Goal: Information Seeking & Learning: Learn about a topic

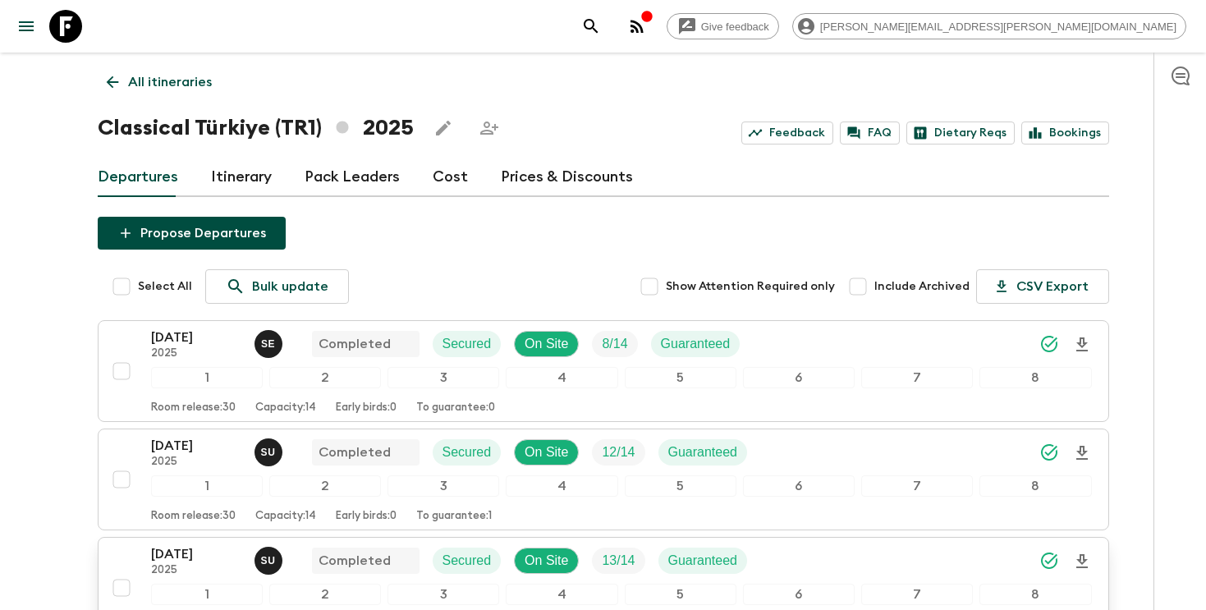
scroll to position [351, 0]
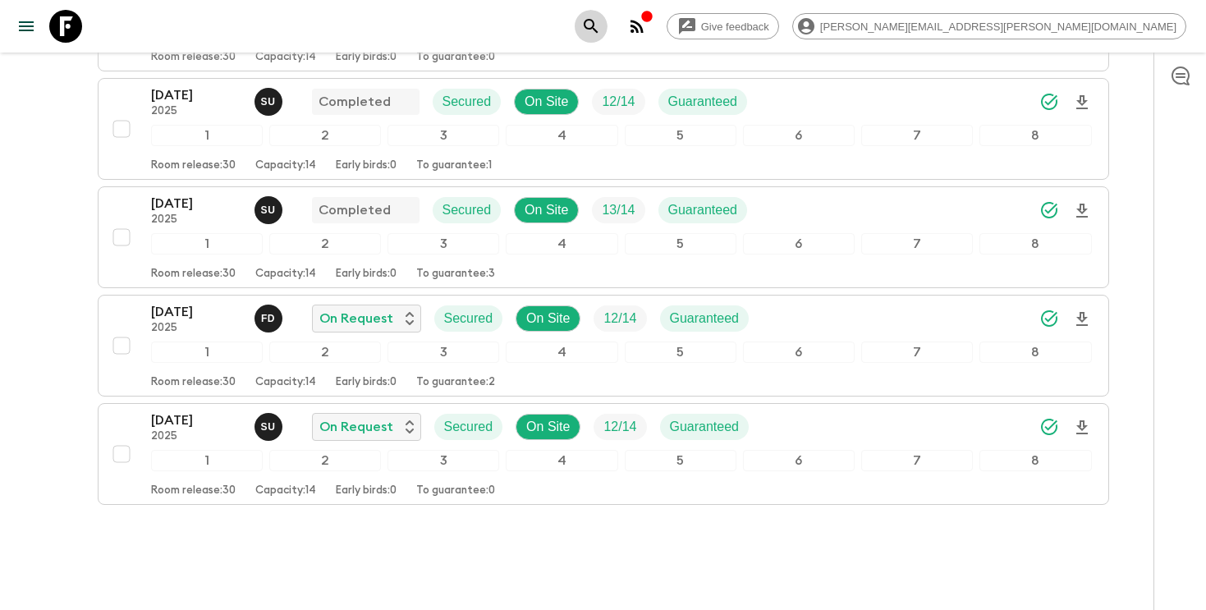
click at [601, 24] on icon "search adventures" at bounding box center [591, 26] width 20 height 20
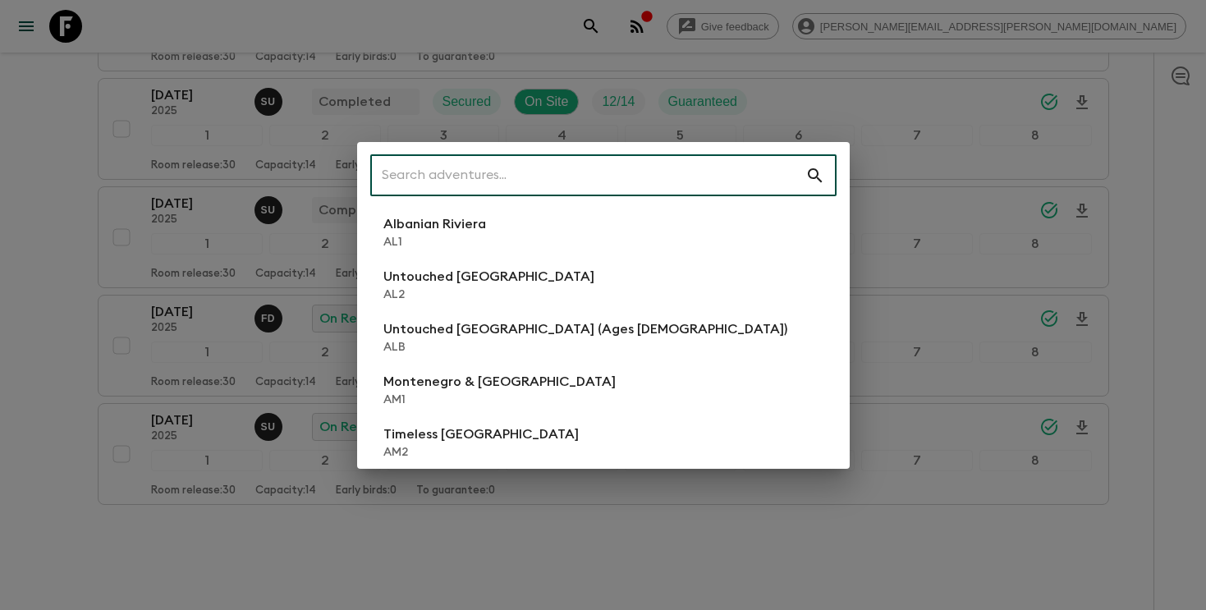
click at [613, 175] on input "text" at bounding box center [587, 176] width 435 height 46
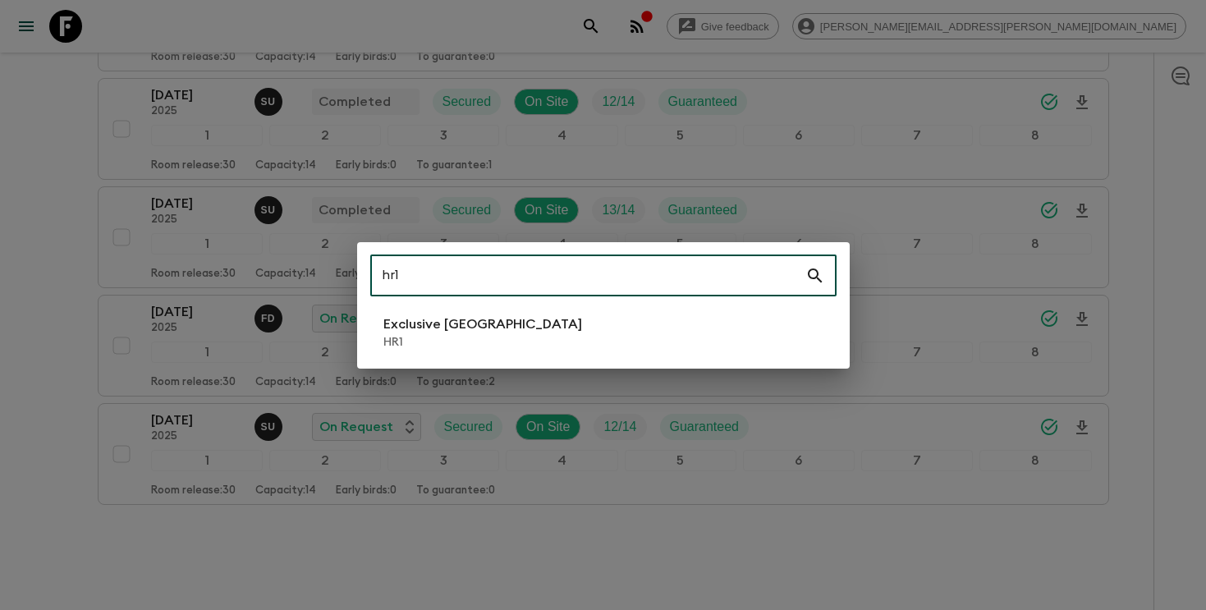
type input "hr1"
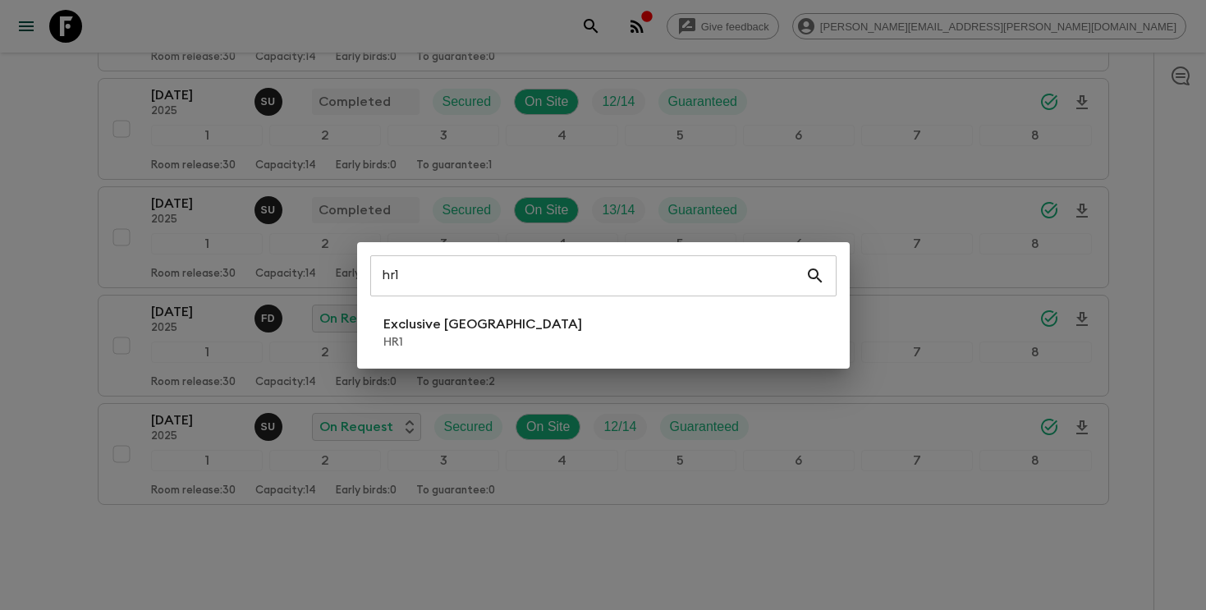
click at [602, 307] on div "hr1 ​ Exclusive Croatia HR1" at bounding box center [603, 305] width 493 height 126
click at [602, 334] on li "Exclusive Croatia HR1" at bounding box center [603, 332] width 466 height 46
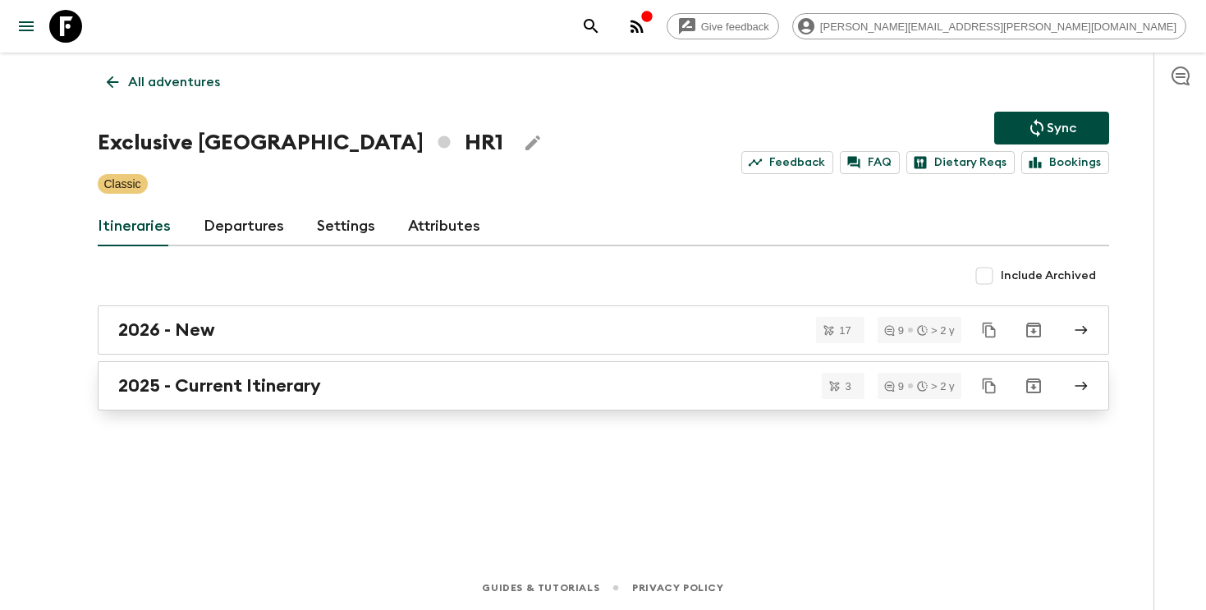
click at [587, 370] on link "2025 - Current Itinerary" at bounding box center [603, 385] width 1011 height 49
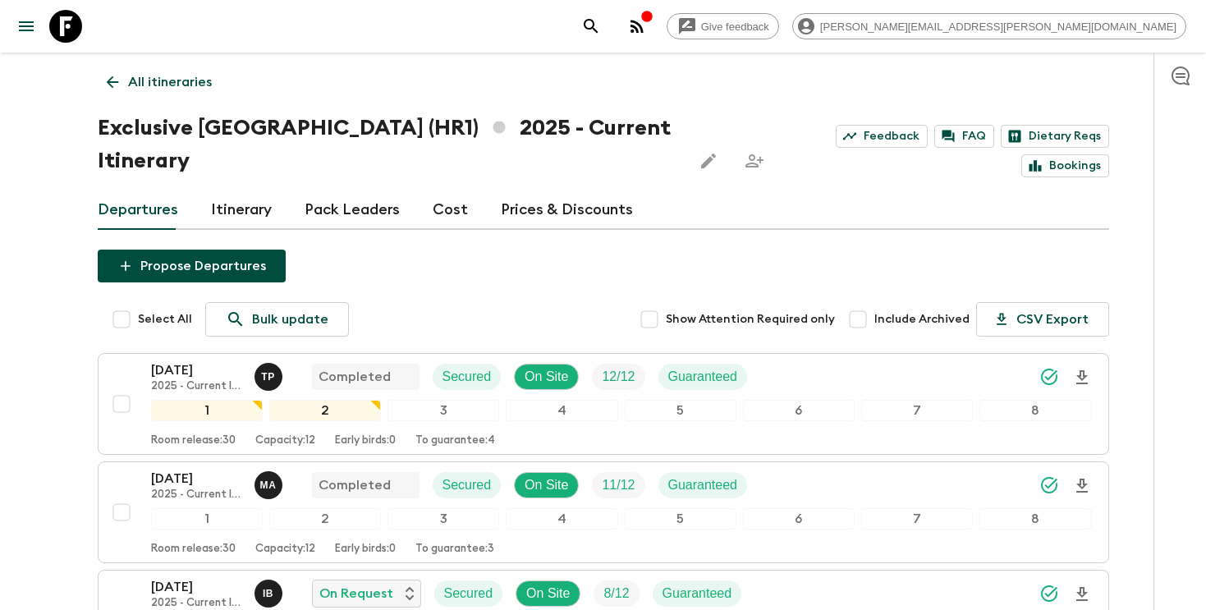
click at [601, 26] on icon "search adventures" at bounding box center [591, 26] width 20 height 20
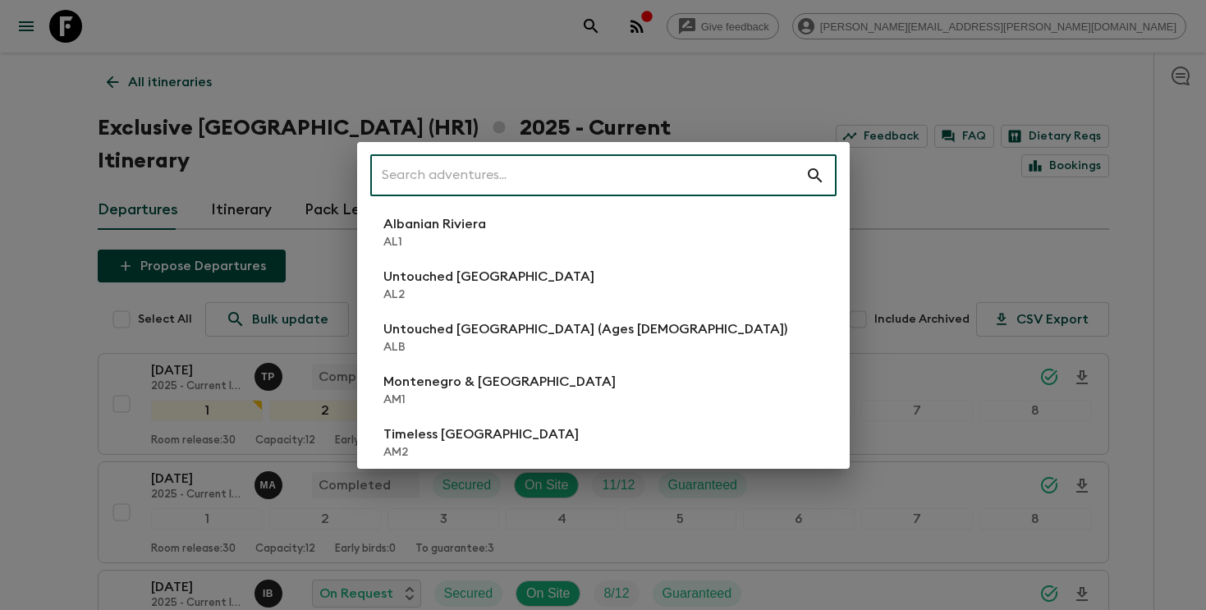
click at [674, 172] on input "text" at bounding box center [587, 176] width 435 height 46
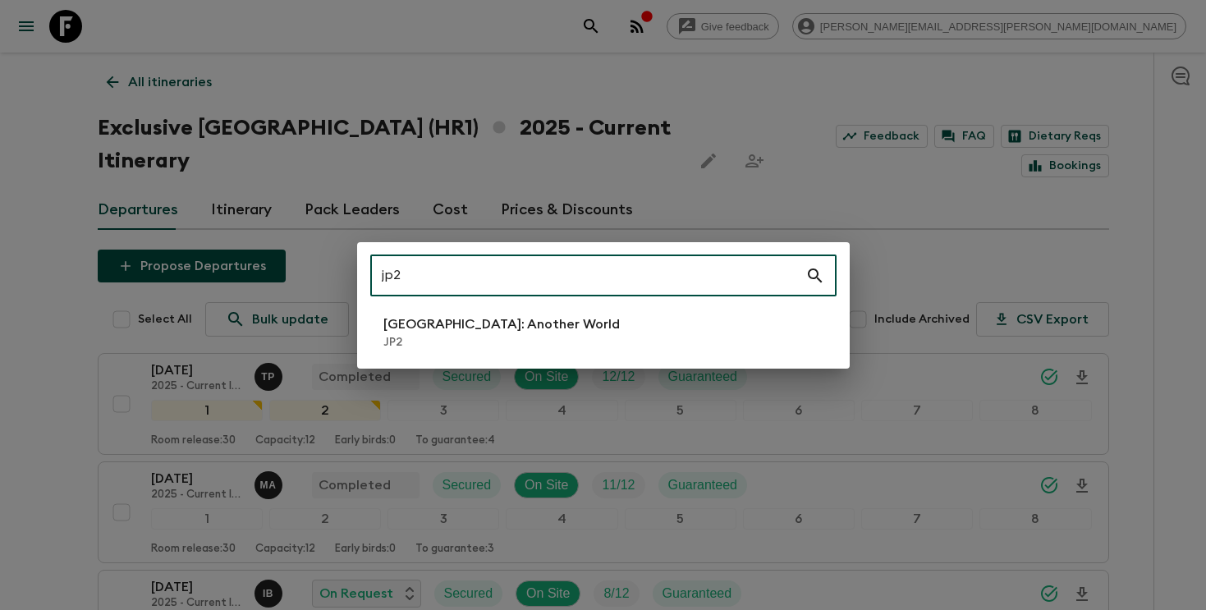
type input "jp2"
click at [597, 339] on li "[GEOGRAPHIC_DATA]: Another World JP2" at bounding box center [603, 332] width 466 height 46
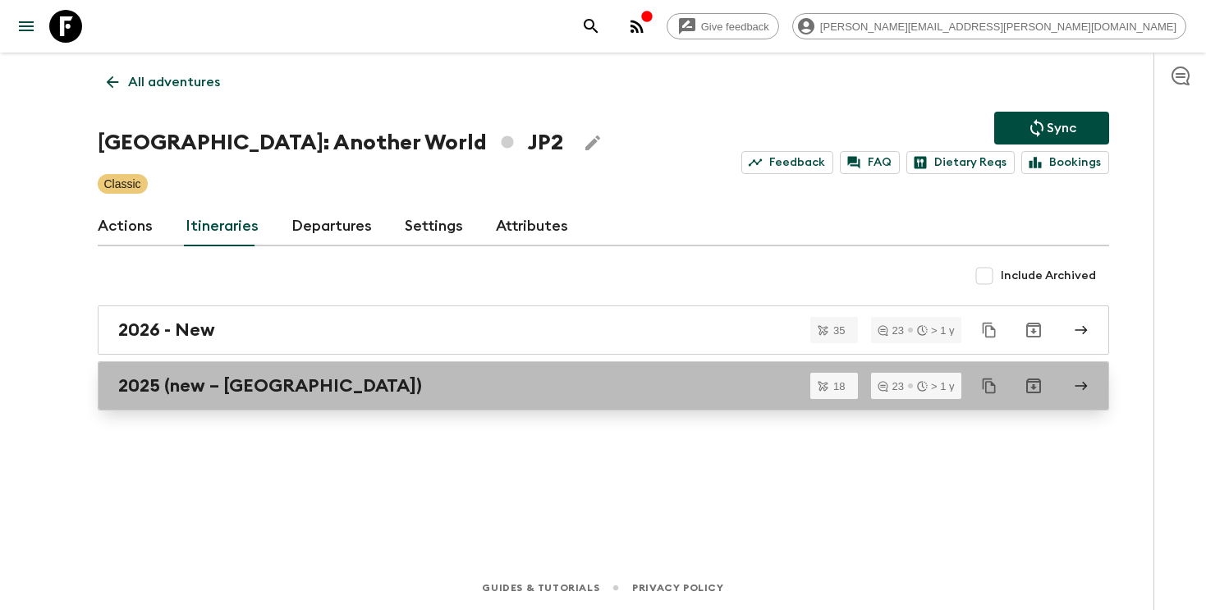
click at [300, 373] on link "2025 (new – [GEOGRAPHIC_DATA])" at bounding box center [603, 385] width 1011 height 49
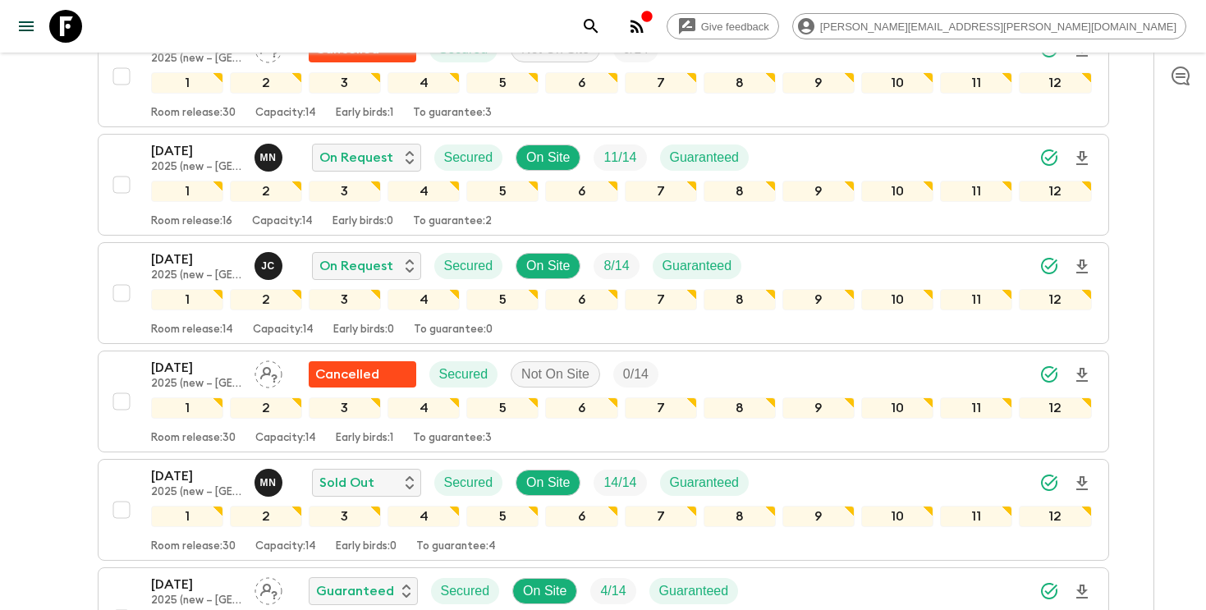
scroll to position [979, 0]
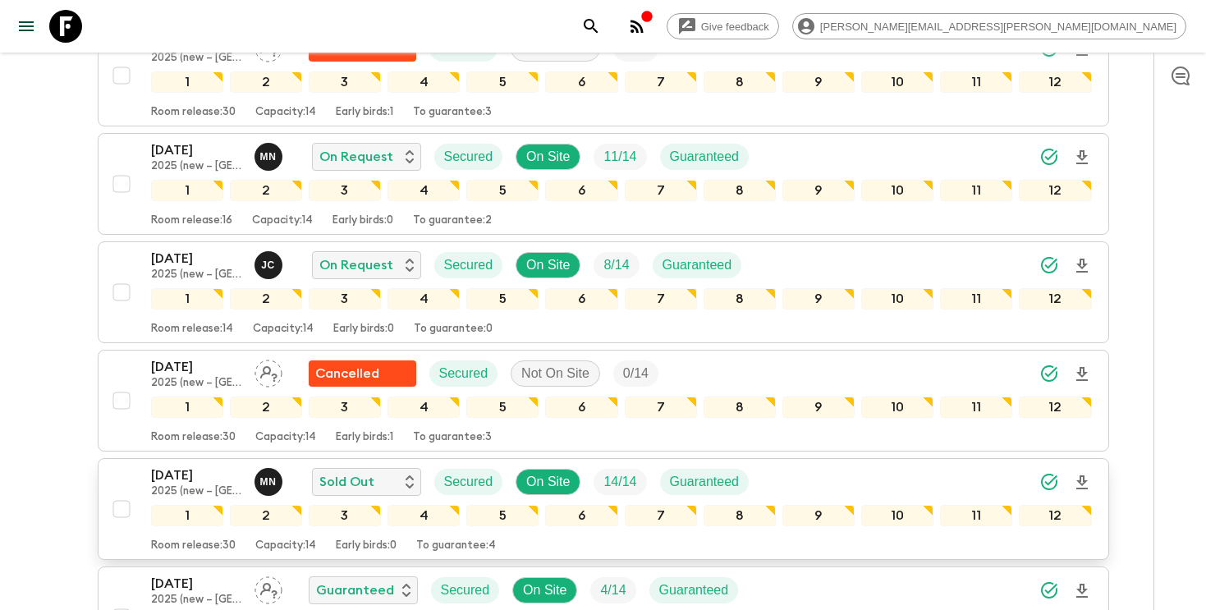
click at [922, 465] on div "[DATE] 2025 (new – [GEOGRAPHIC_DATA]) M N Sold Out Secured On Site 14 / 14 Guar…" at bounding box center [621, 481] width 941 height 33
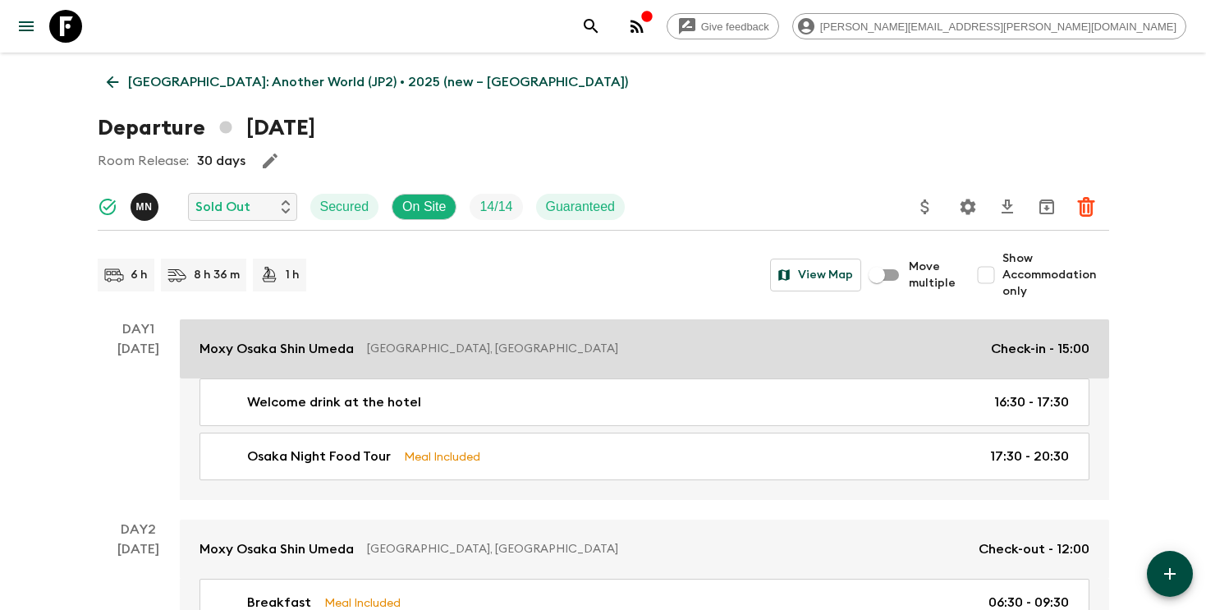
click at [302, 362] on link "Moxy Osaka Shin Umeda [GEOGRAPHIC_DATA], [GEOGRAPHIC_DATA] Check-in - 15:00" at bounding box center [644, 348] width 929 height 59
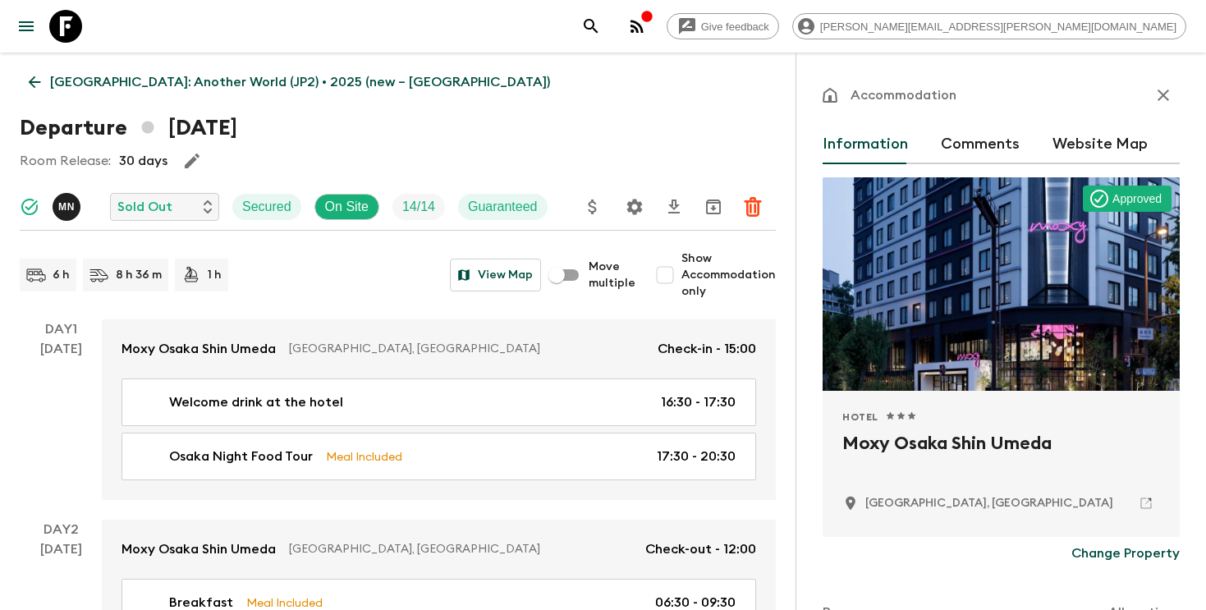
click at [905, 440] on h2 "Moxy Osaka Shin Umeda" at bounding box center [1001, 456] width 318 height 53
copy div "Moxy Osaka Shin Umeda"
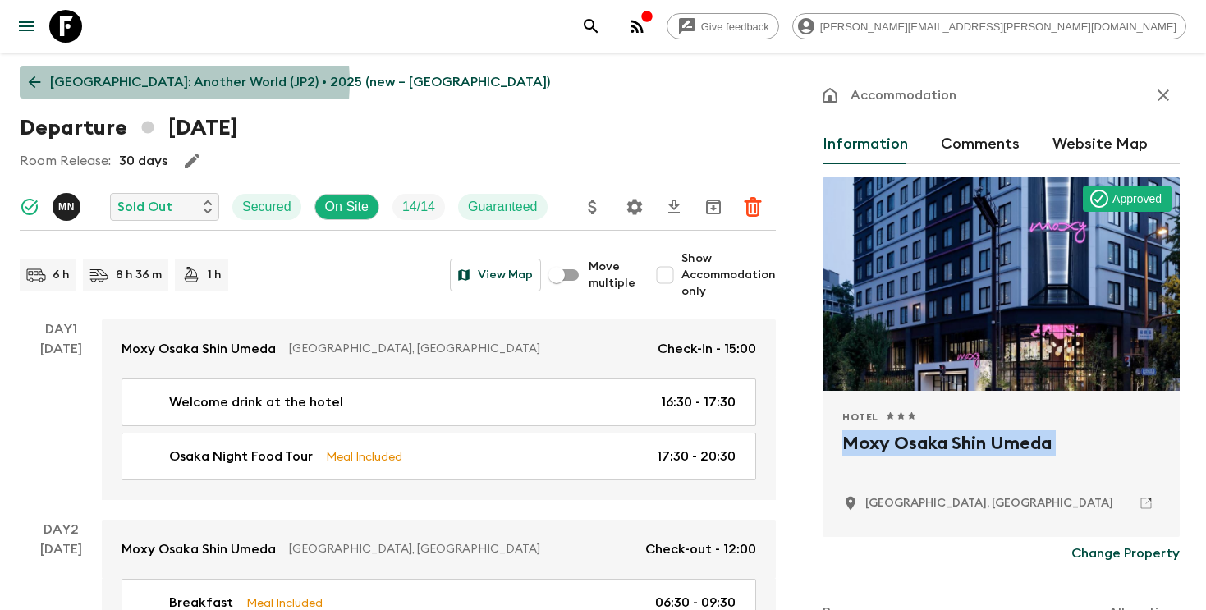
click at [163, 82] on p "[GEOGRAPHIC_DATA]: Another World (JP2) • 2025 (new – [GEOGRAPHIC_DATA])" at bounding box center [300, 82] width 500 height 20
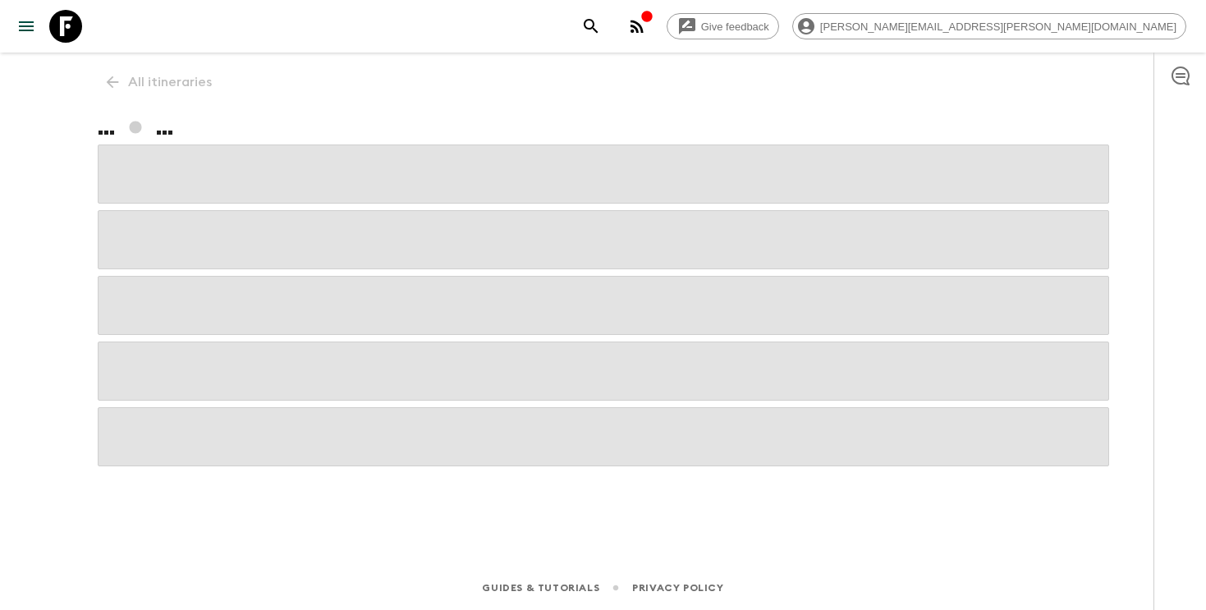
click at [601, 16] on icon "search adventures" at bounding box center [591, 26] width 20 height 20
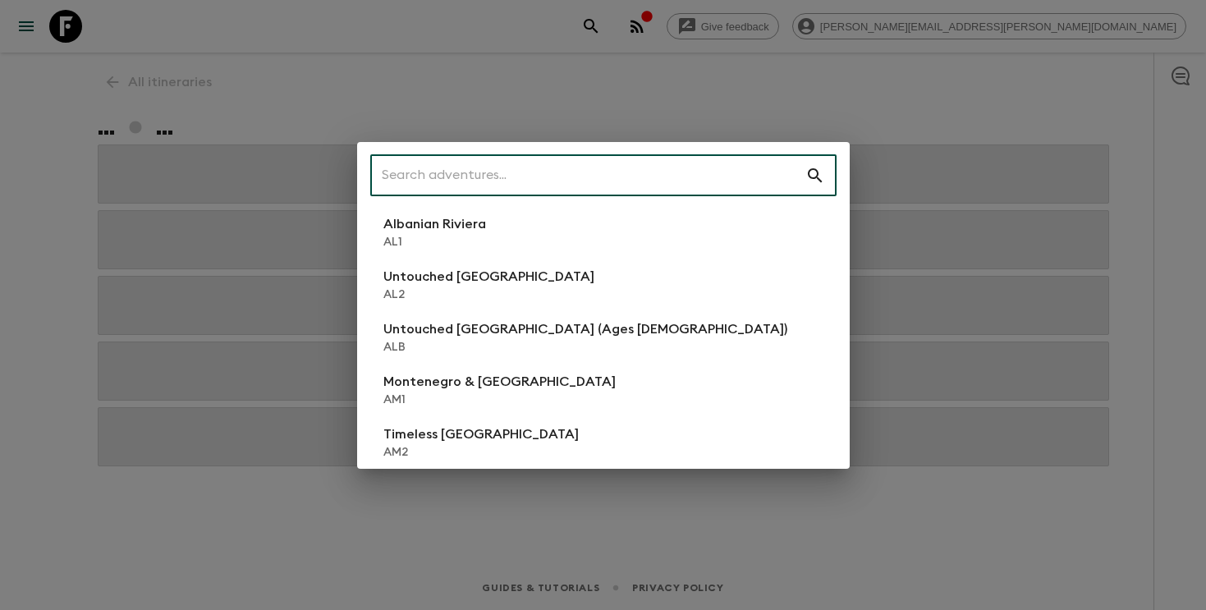
click at [605, 185] on input "text" at bounding box center [587, 176] width 435 height 46
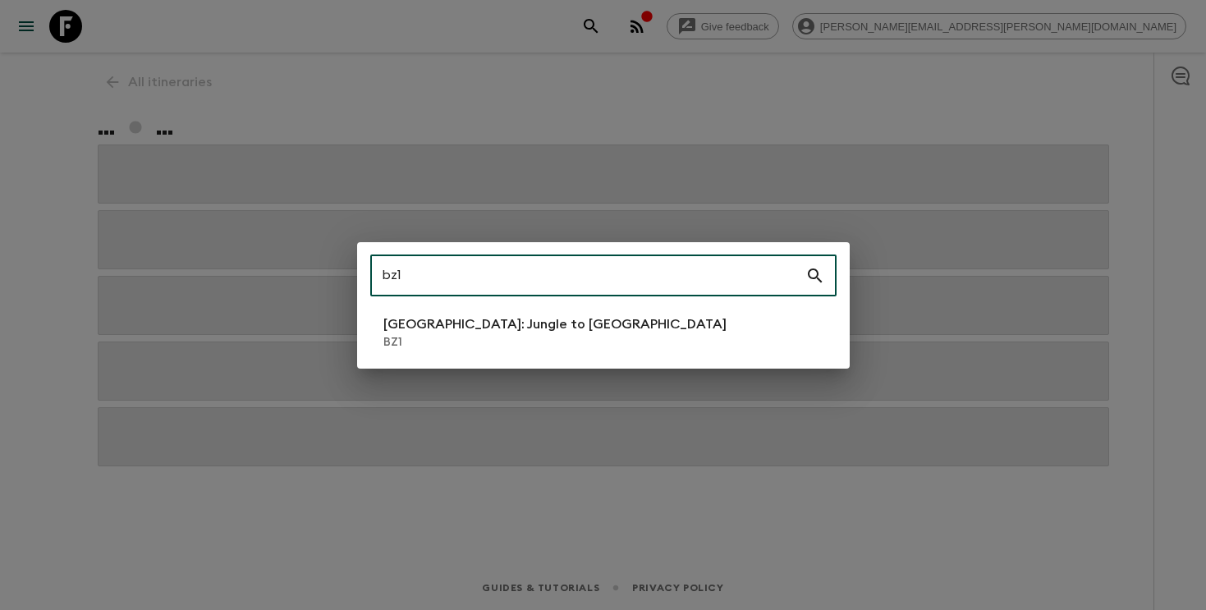
type input "bz1"
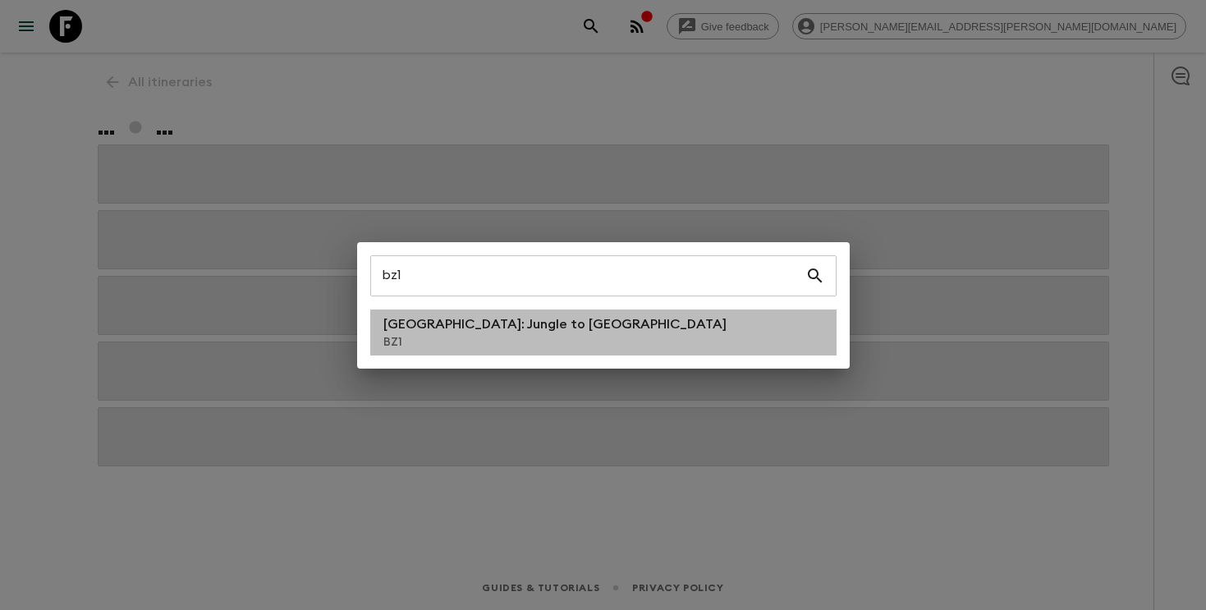
click at [489, 344] on p "BZ1" at bounding box center [554, 342] width 343 height 16
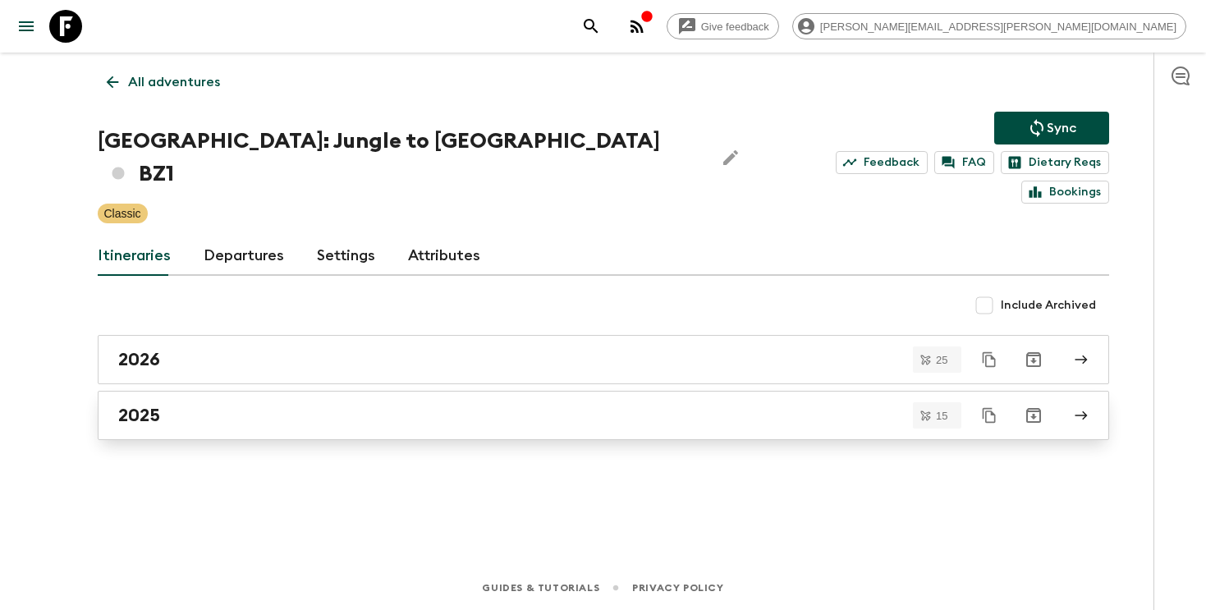
click at [330, 405] on div "2025" at bounding box center [587, 415] width 939 height 21
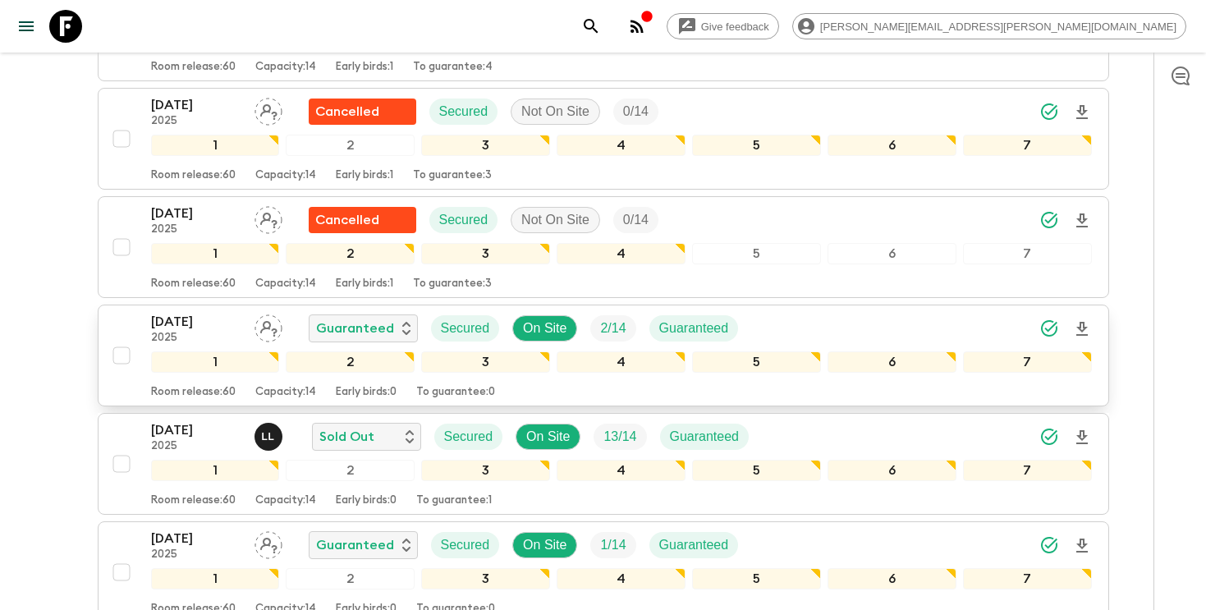
scroll to position [1351, 0]
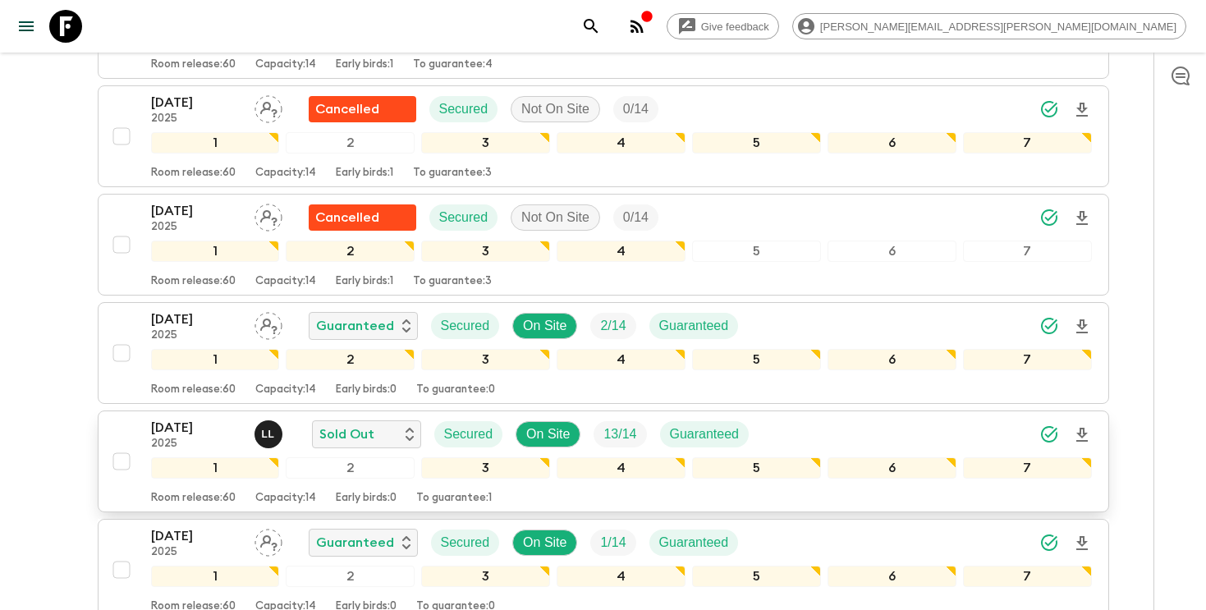
click at [961, 418] on div "[DATE] 2025 L L Sold Out Secured On Site 13 / 14 Guaranteed" at bounding box center [621, 434] width 941 height 33
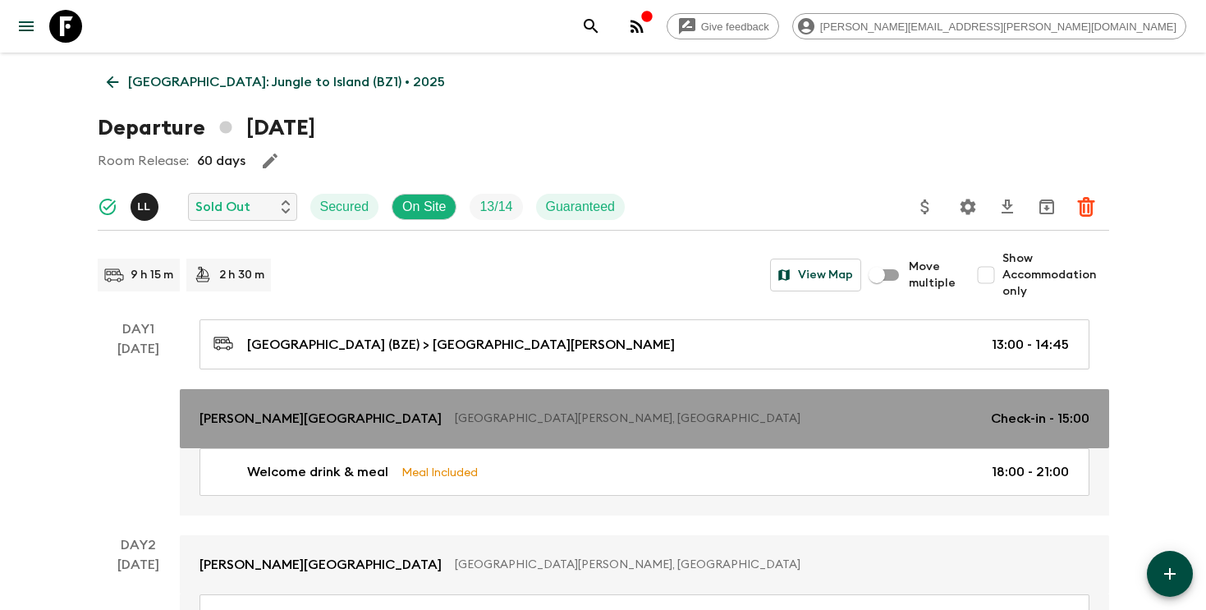
click at [254, 423] on p "[PERSON_NAME][GEOGRAPHIC_DATA]" at bounding box center [320, 419] width 242 height 20
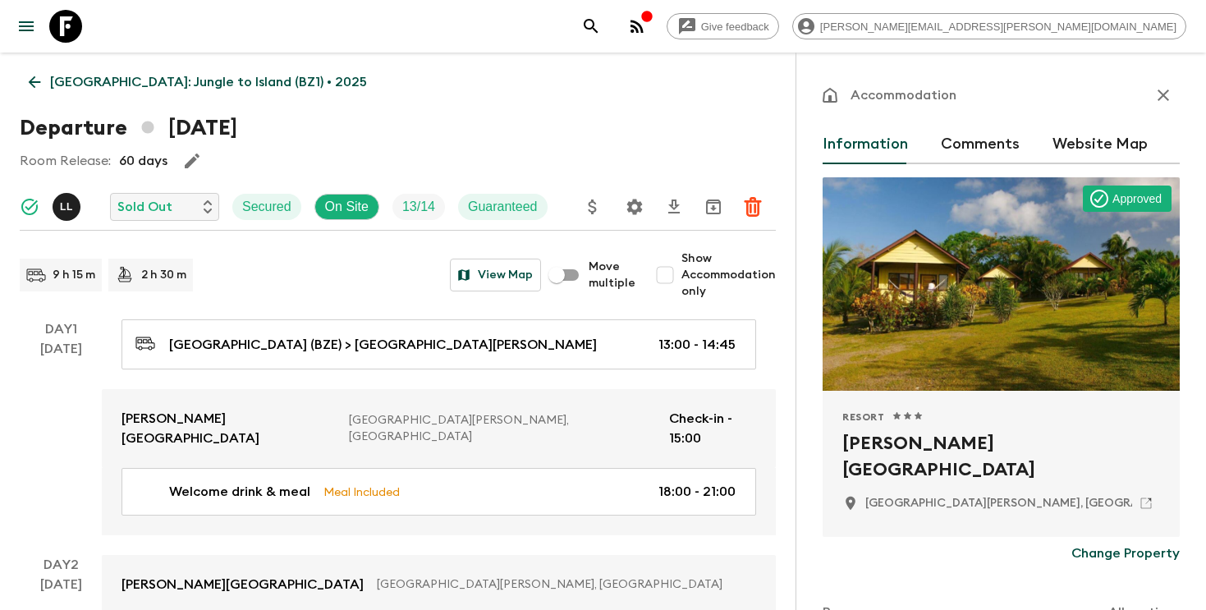
click at [891, 447] on h2 "[PERSON_NAME][GEOGRAPHIC_DATA]" at bounding box center [1001, 456] width 318 height 53
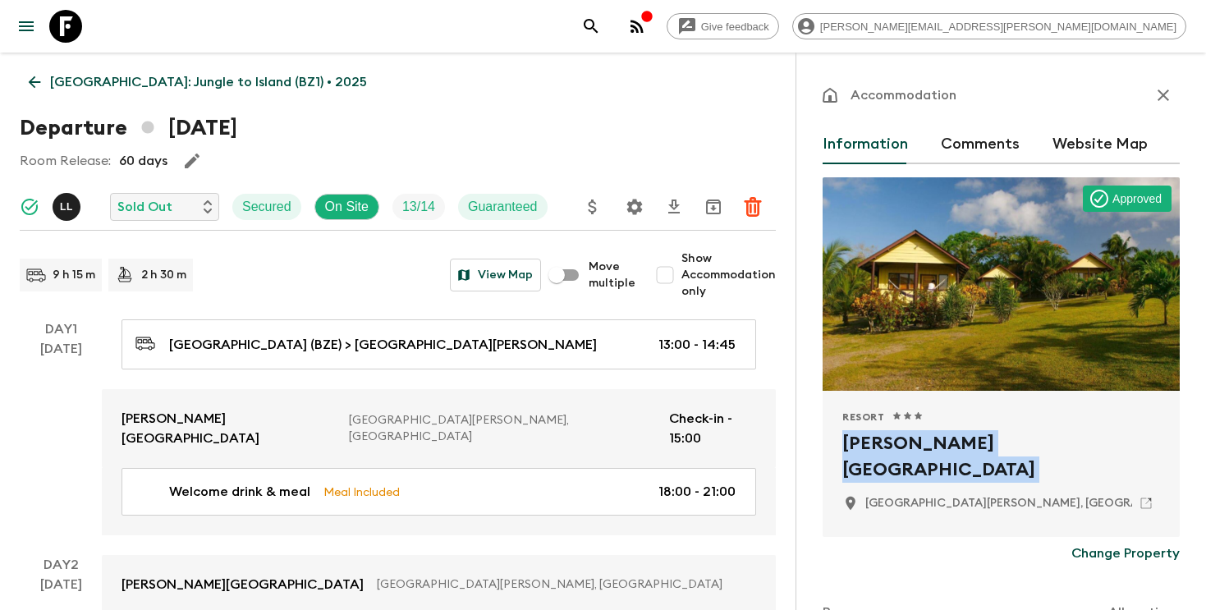
click at [891, 447] on h2 "[PERSON_NAME][GEOGRAPHIC_DATA]" at bounding box center [1001, 456] width 318 height 53
copy div "[PERSON_NAME][GEOGRAPHIC_DATA]"
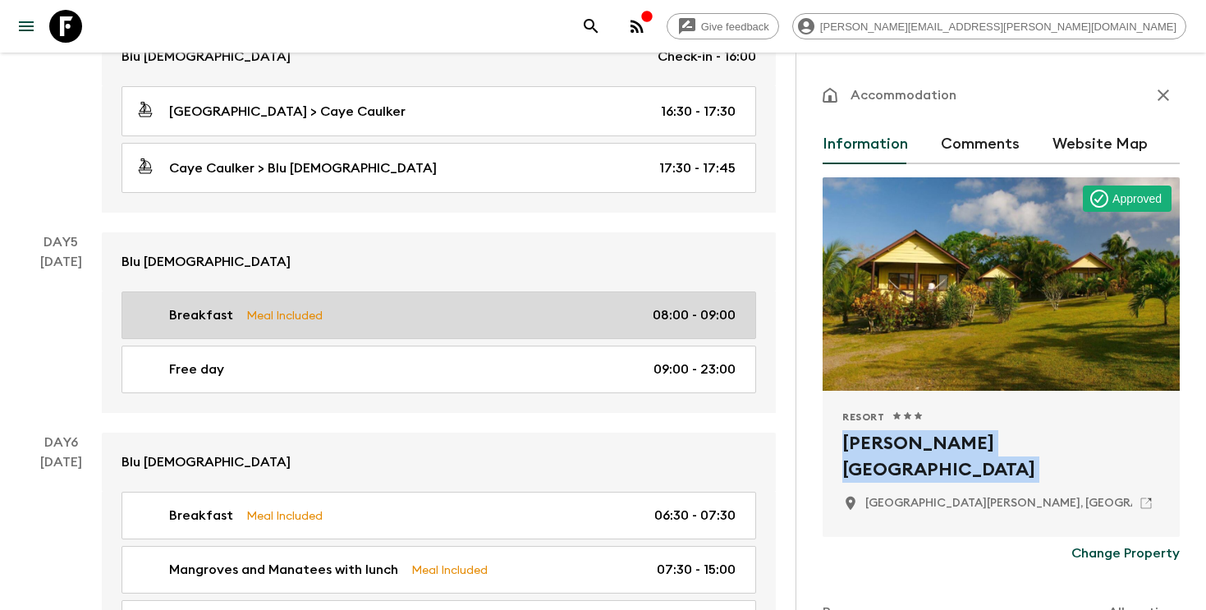
scroll to position [2071, 0]
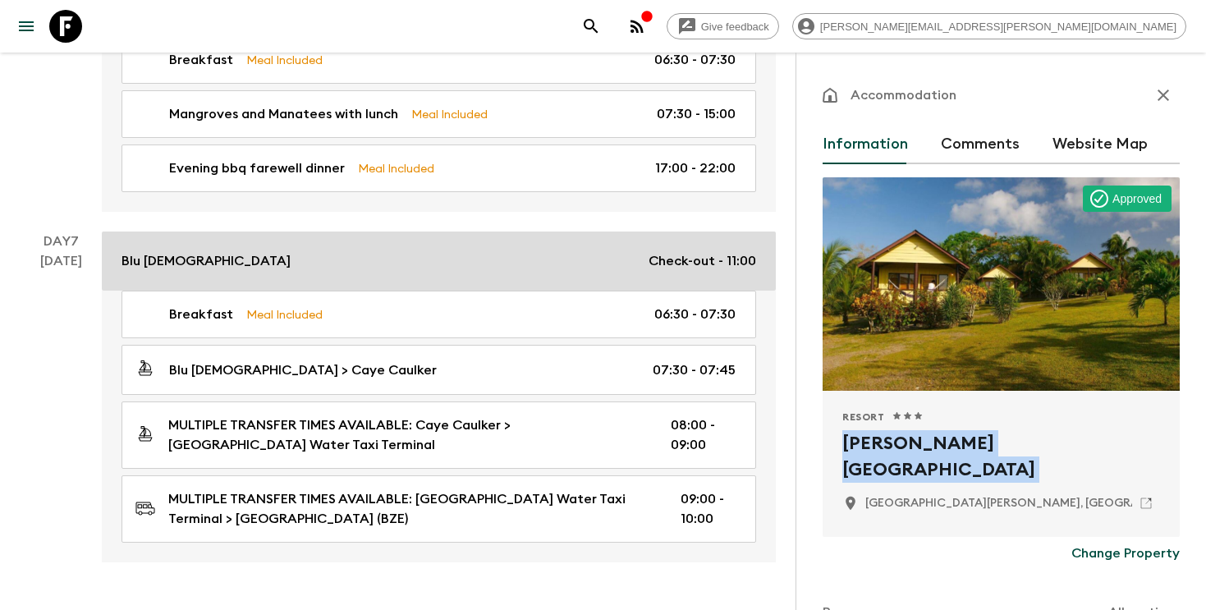
click at [388, 251] on div "Blu Zen Check-out - 11:00" at bounding box center [438, 261] width 635 height 20
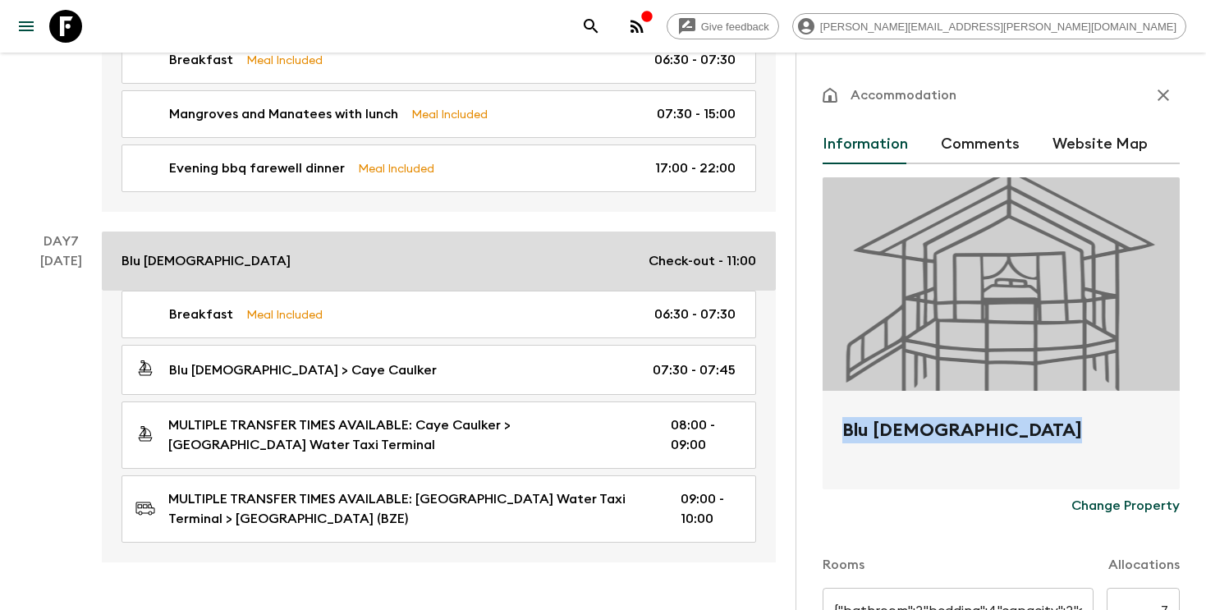
type input "2 bedroom private villa"
type input "n/a"
type input "0"
type input "Day 4"
type input "16:00"
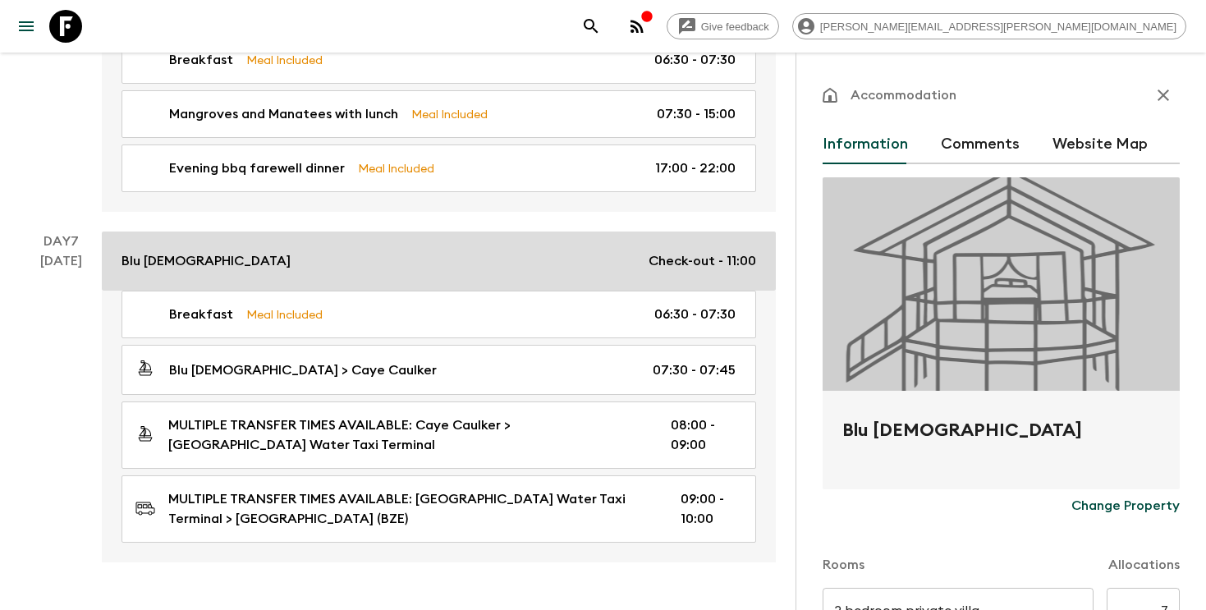
type input "Day 7"
type input "11:00"
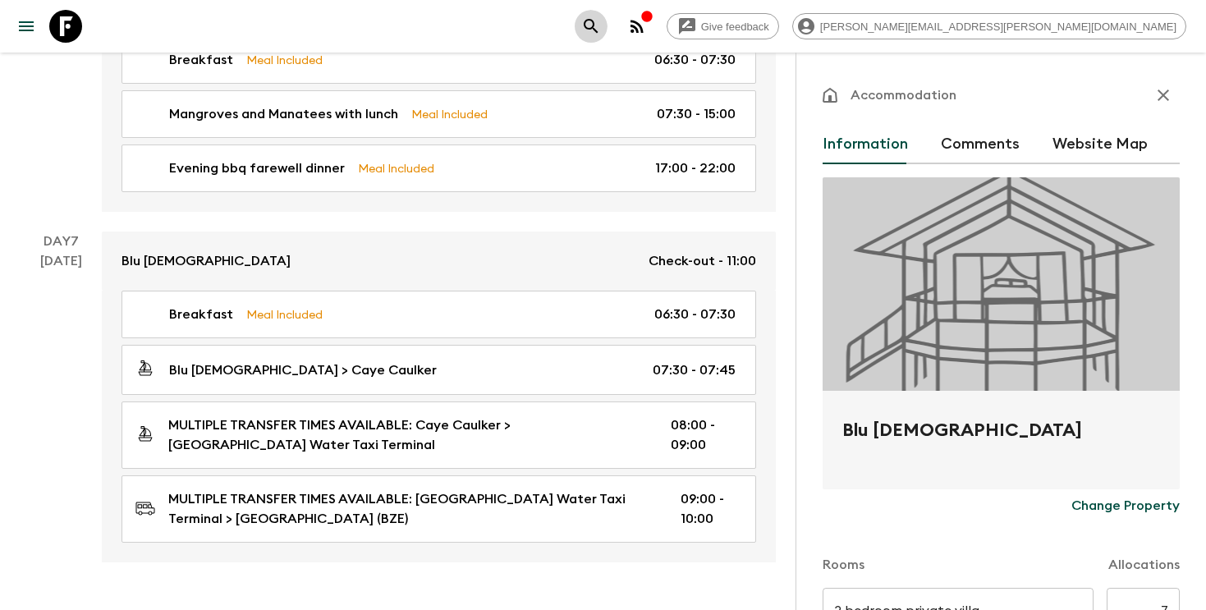
click at [601, 30] on icon "search adventures" at bounding box center [591, 26] width 20 height 20
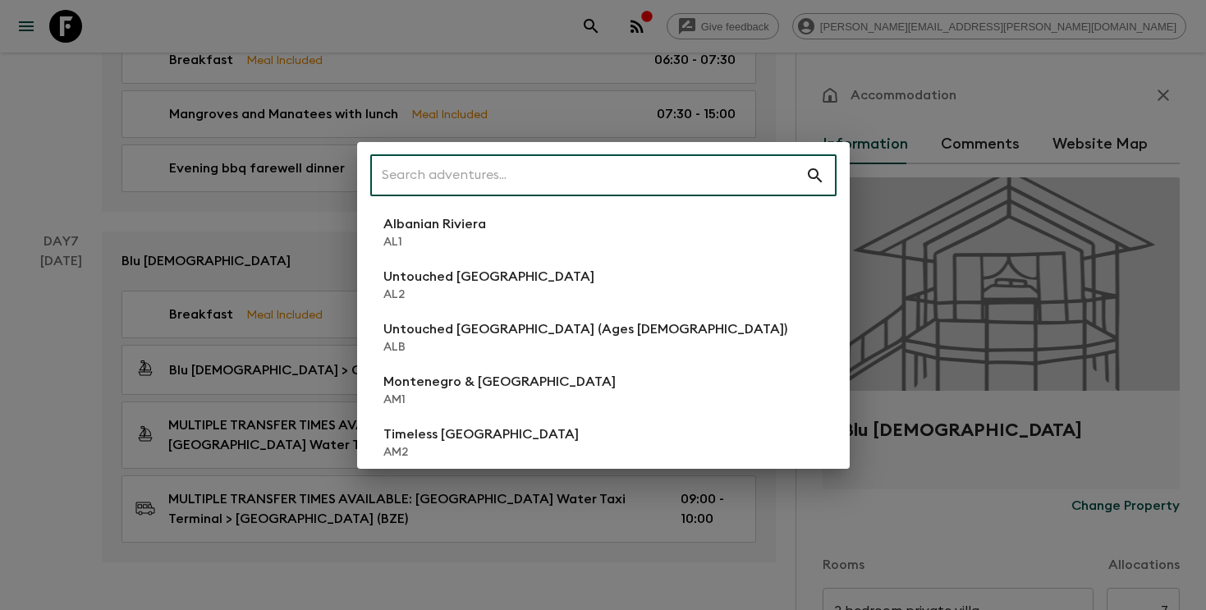
click at [611, 176] on input "text" at bounding box center [587, 176] width 435 height 46
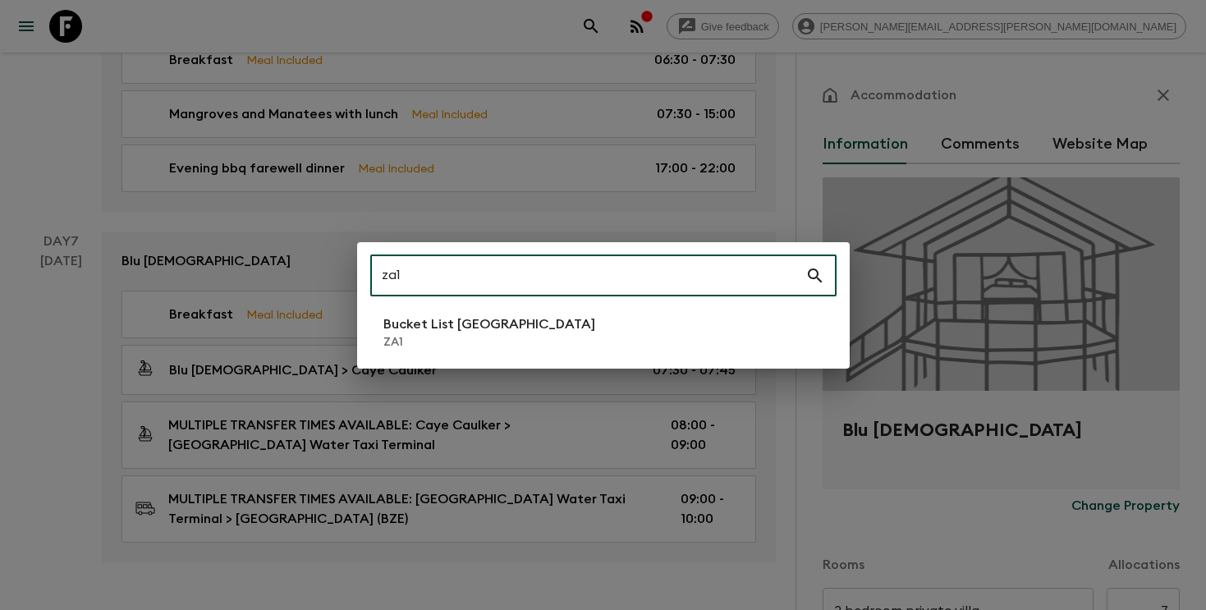
type input "za1"
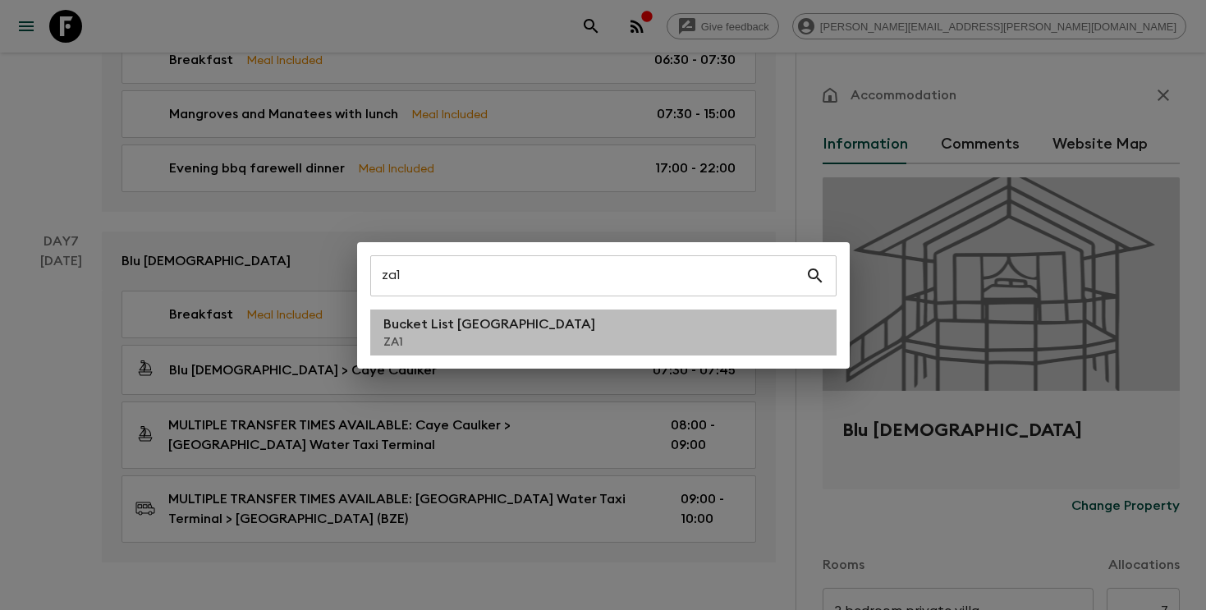
click at [454, 337] on p "ZA1" at bounding box center [489, 342] width 212 height 16
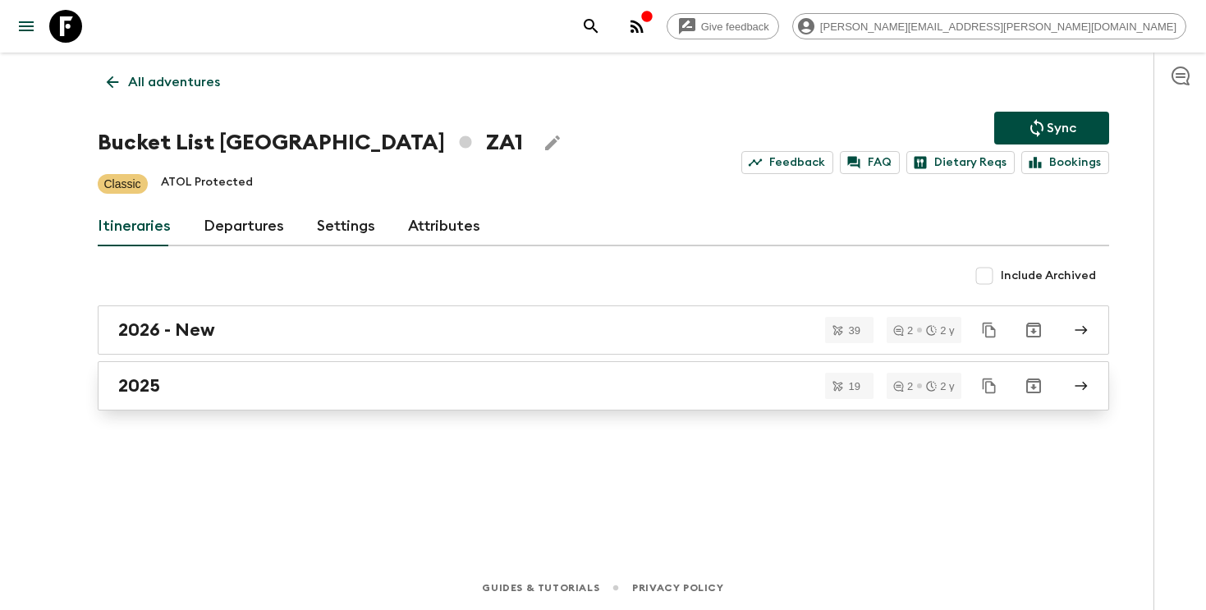
click at [260, 392] on div "2025" at bounding box center [587, 385] width 939 height 21
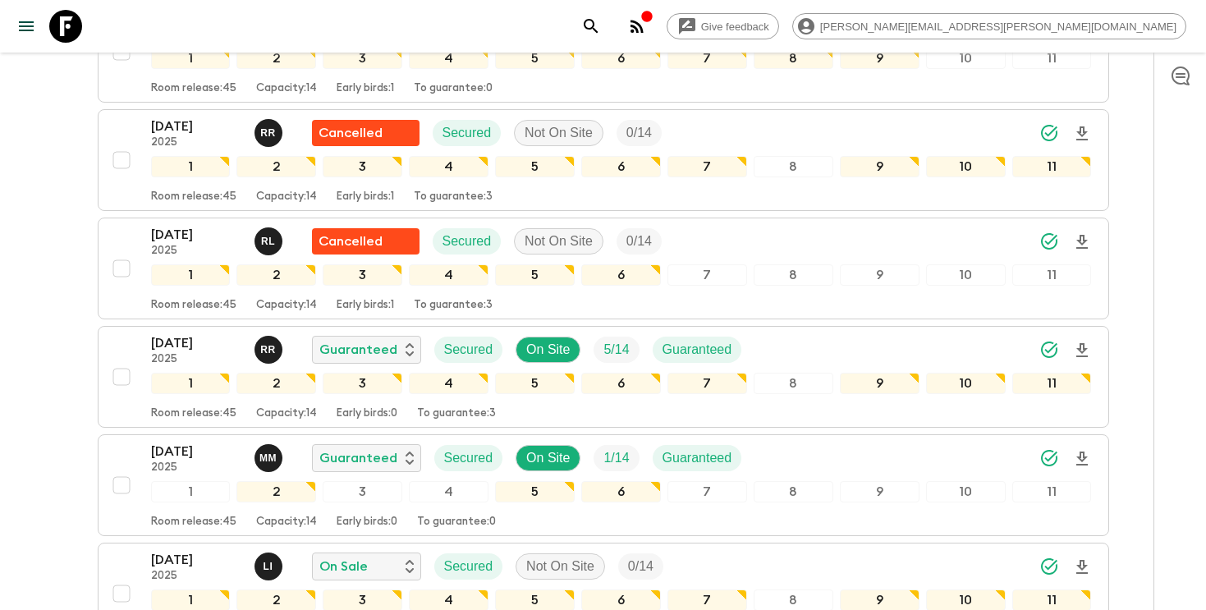
scroll to position [1667, 0]
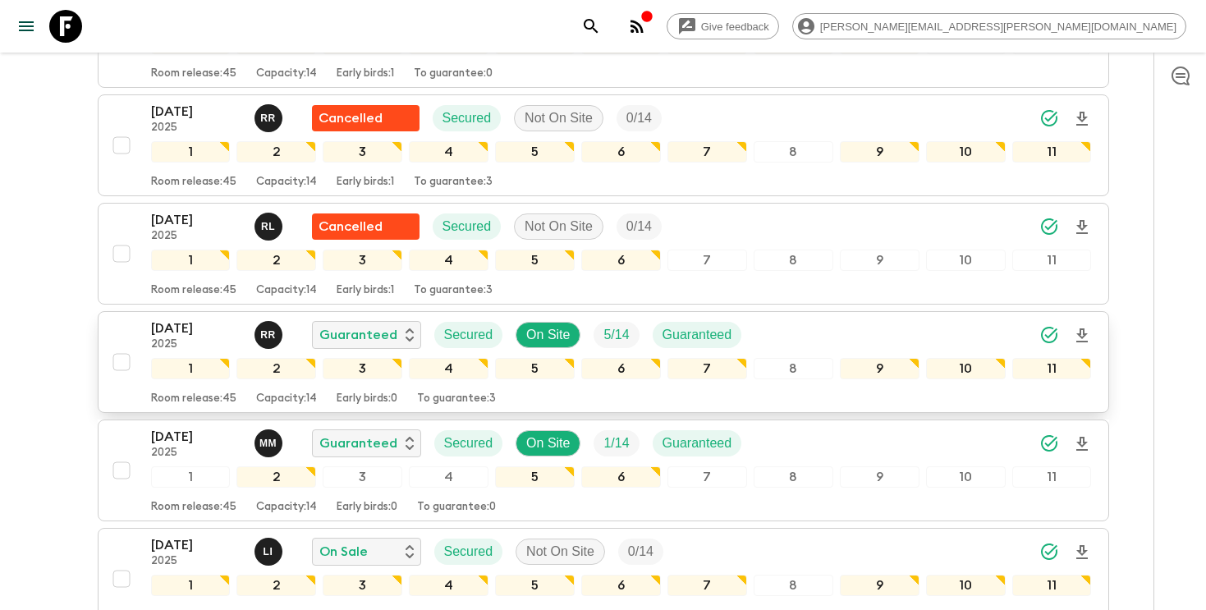
click at [981, 319] on div "[DATE] 2025 R R Guaranteed Secured On Site 5 / 14 Guaranteed" at bounding box center [621, 335] width 941 height 33
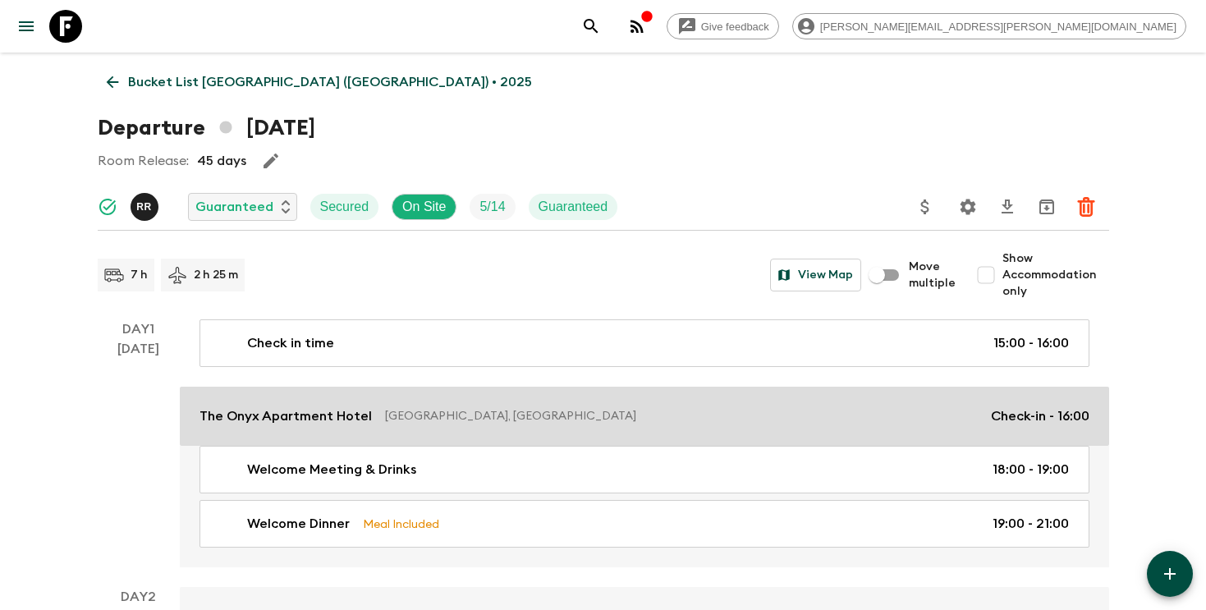
click at [440, 431] on link "The Onyx Apartment [GEOGRAPHIC_DATA], [GEOGRAPHIC_DATA] Check-in - 16:00" at bounding box center [644, 416] width 929 height 59
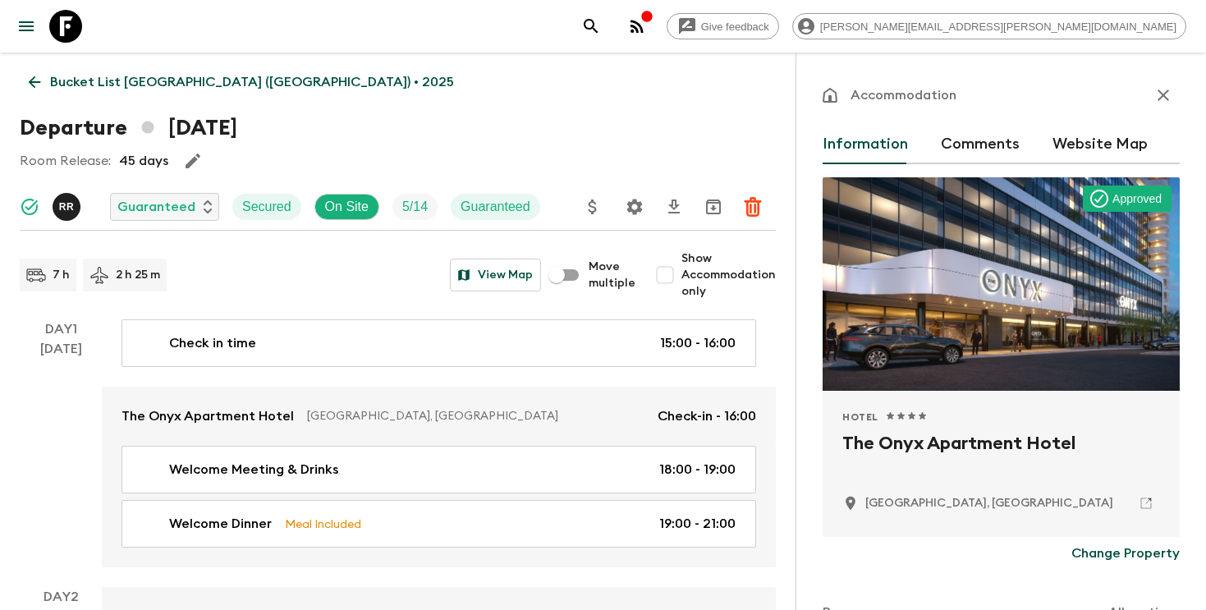
click at [902, 439] on h2 "The Onyx Apartment Hotel" at bounding box center [1001, 456] width 318 height 53
copy div "The Onyx Apartment Hotel"
click at [601, 25] on icon "search adventures" at bounding box center [591, 26] width 20 height 20
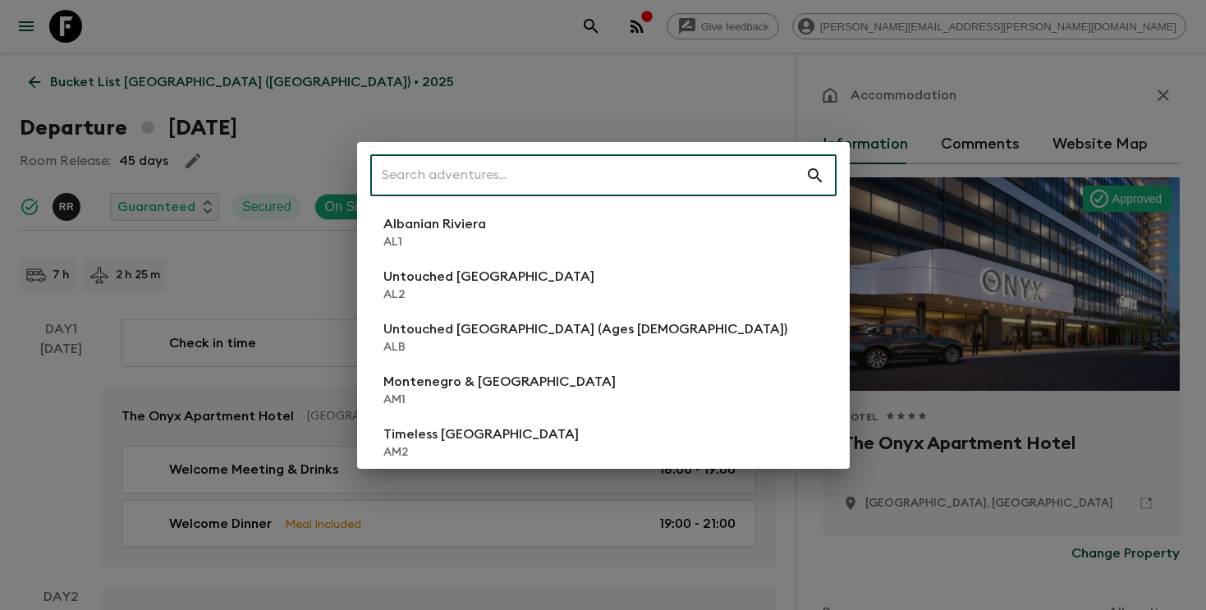
click at [575, 195] on input "text" at bounding box center [587, 176] width 435 height 46
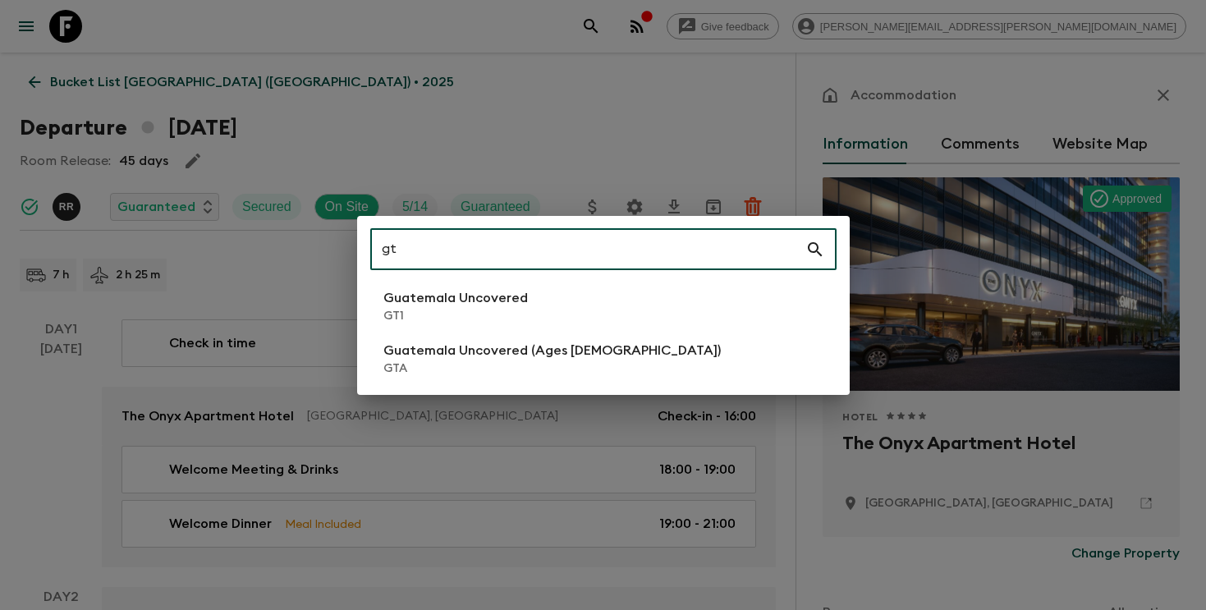
type input "gt"
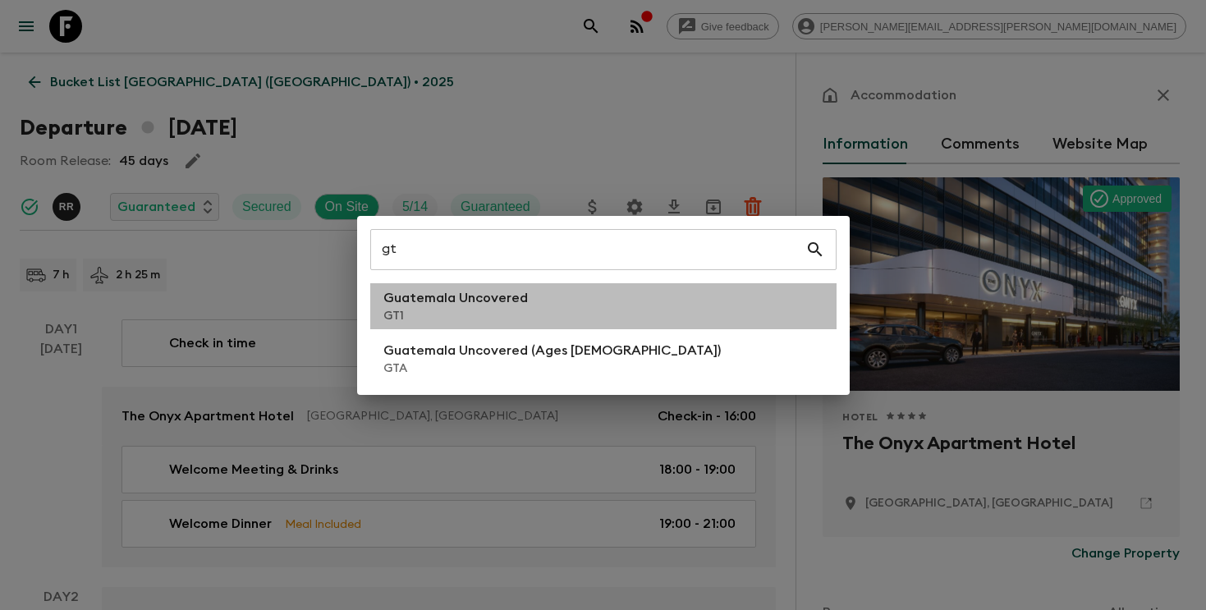
click at [560, 299] on li "Guatemala Uncovered GT1" at bounding box center [603, 306] width 466 height 46
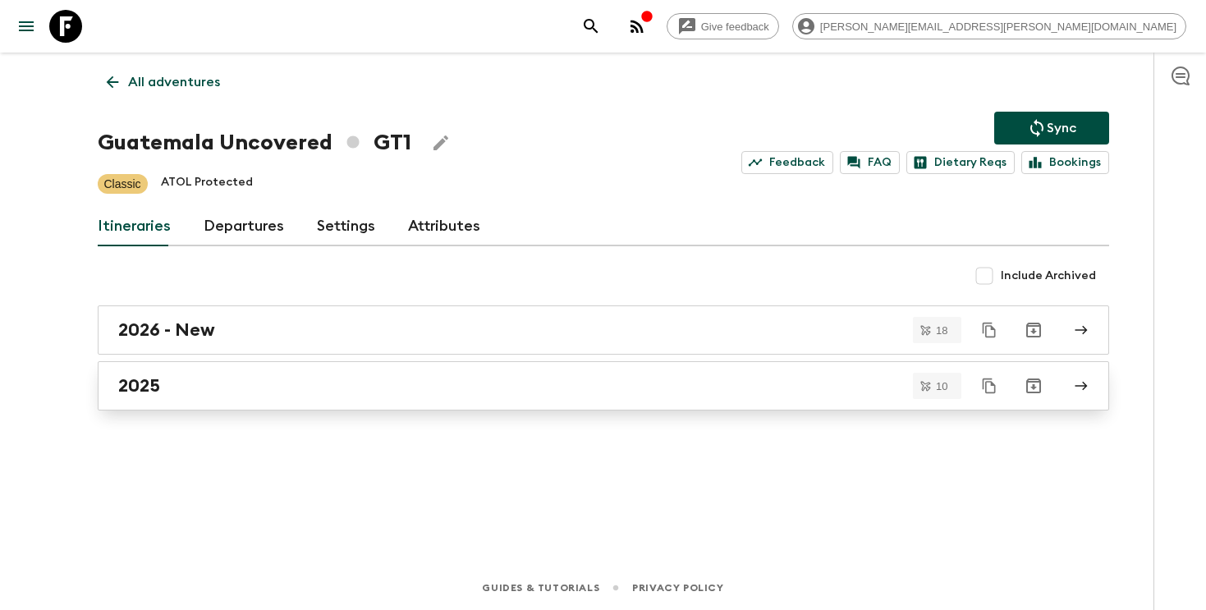
click at [594, 392] on div "2025" at bounding box center [587, 385] width 939 height 21
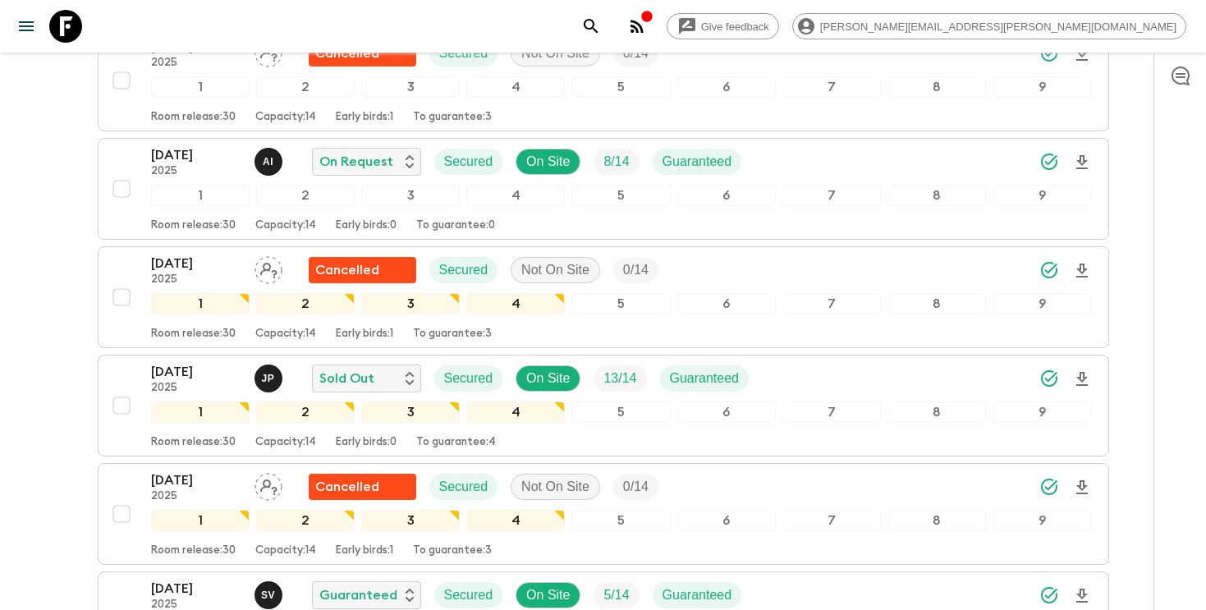
scroll to position [401, 0]
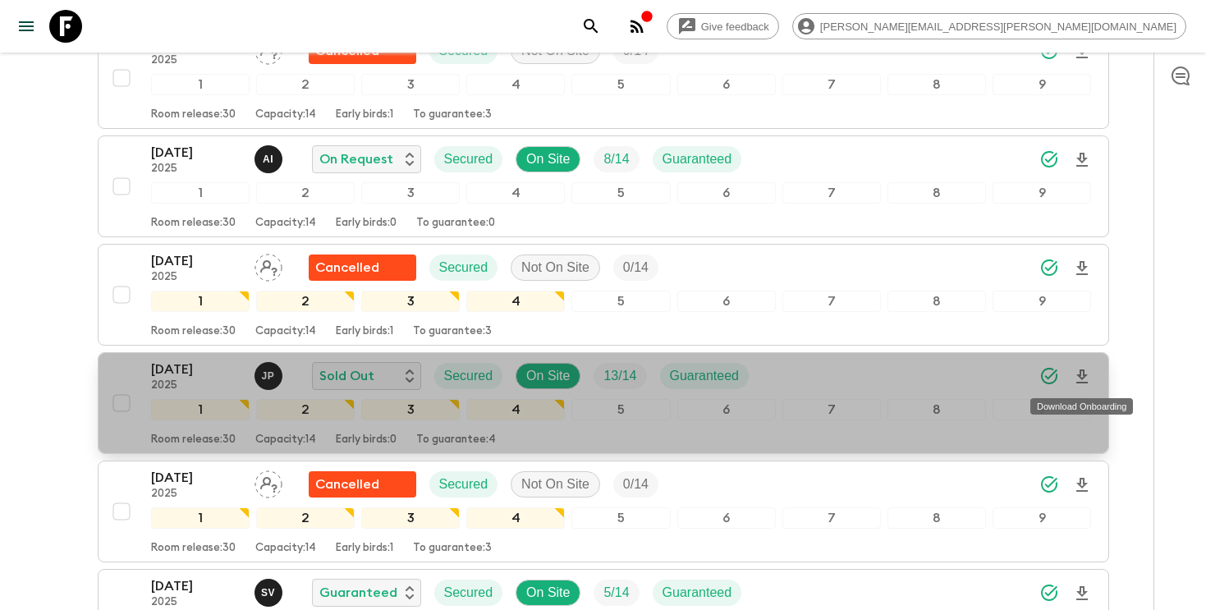
click at [1078, 379] on icon "Download Onboarding" at bounding box center [1082, 377] width 20 height 20
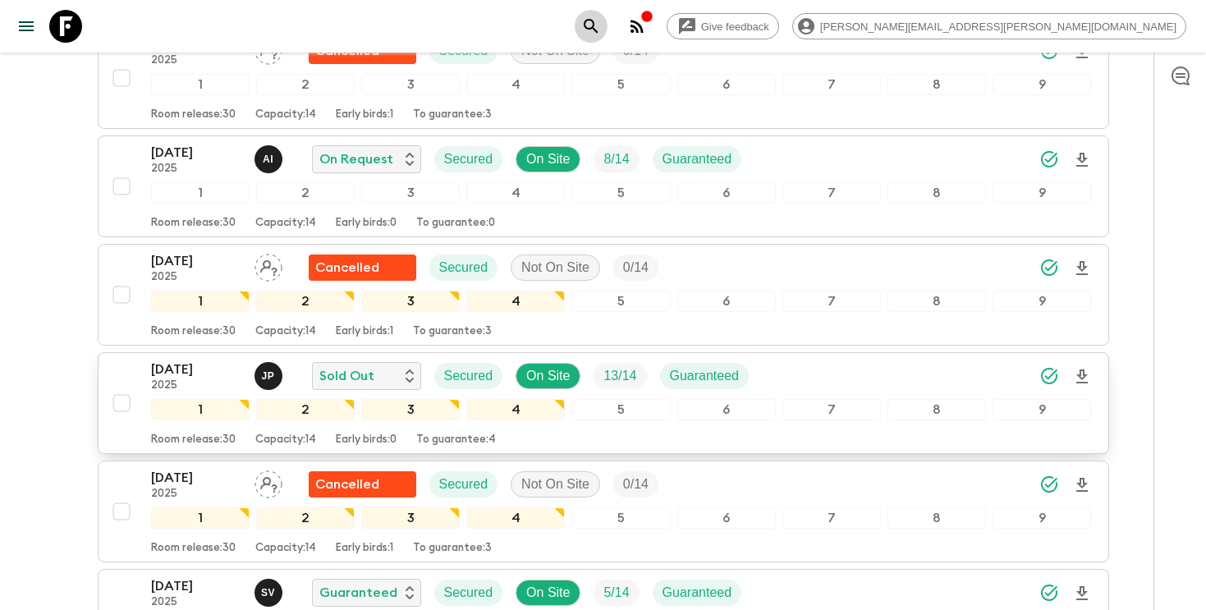
click at [607, 28] on button "search adventures" at bounding box center [591, 26] width 33 height 33
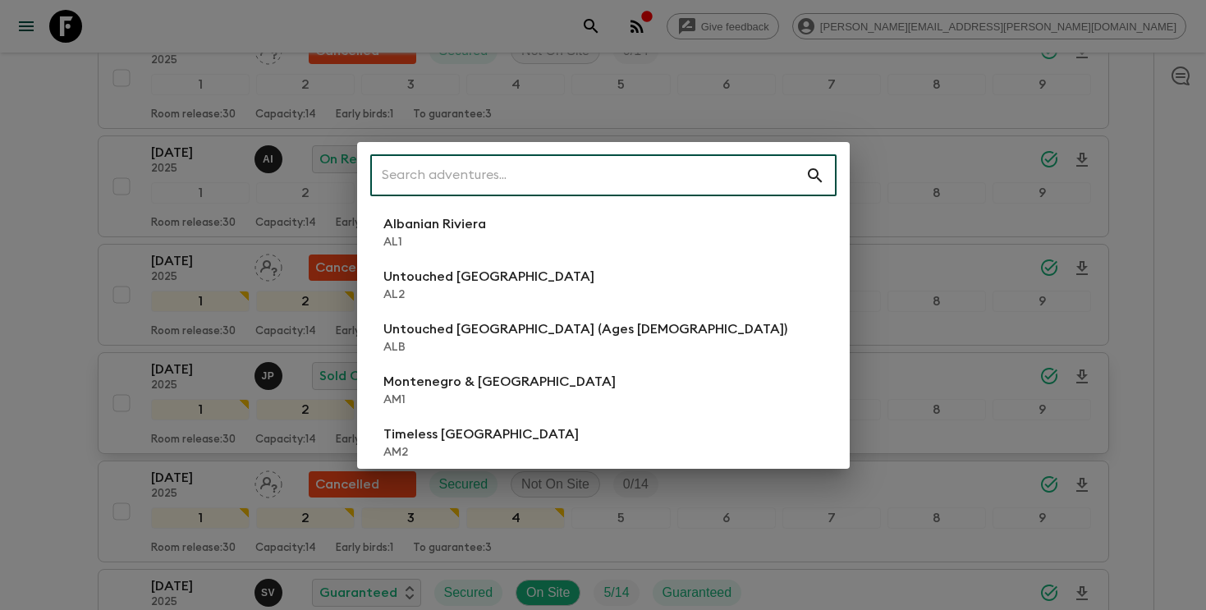
click at [679, 170] on input "text" at bounding box center [587, 176] width 435 height 46
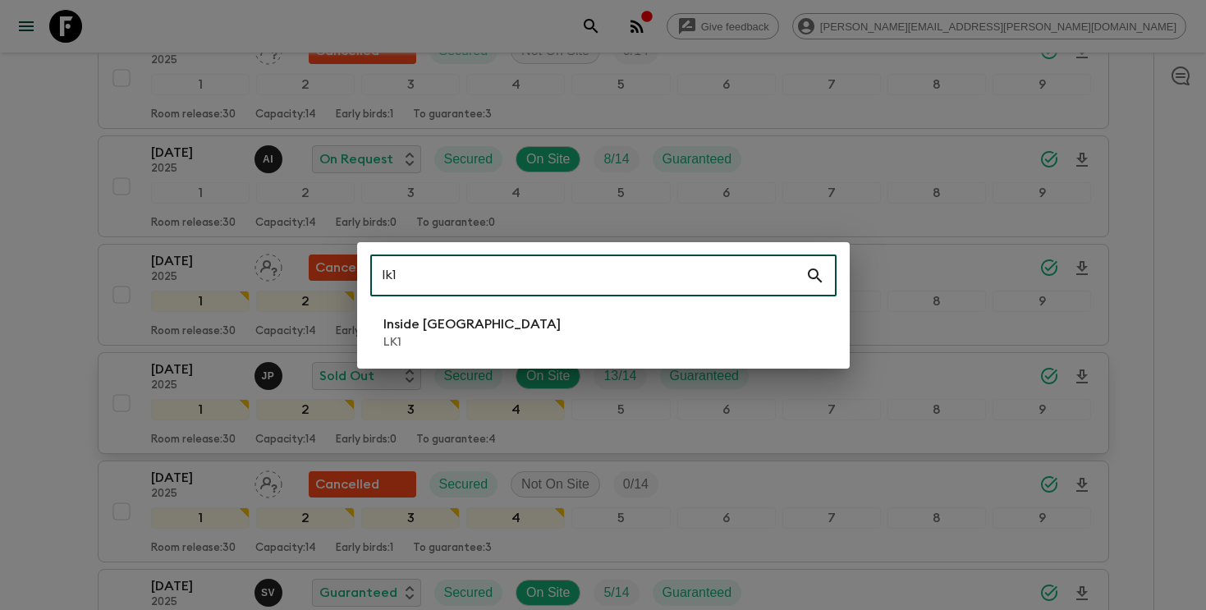
type input "lk1"
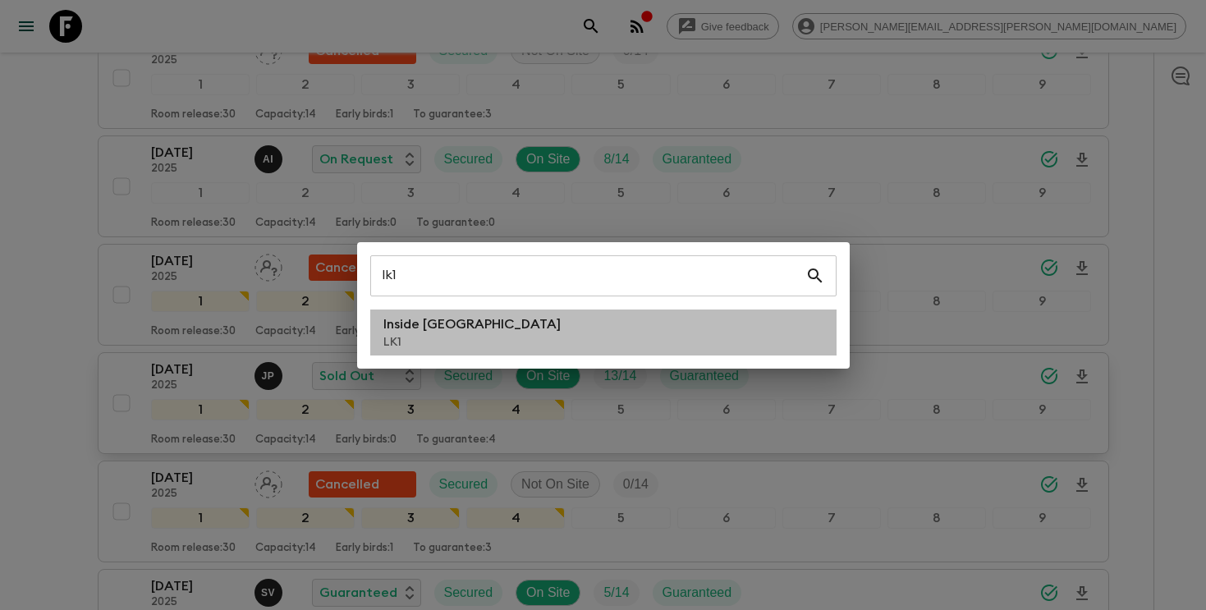
click at [616, 311] on li "Inside [GEOGRAPHIC_DATA] LK1" at bounding box center [603, 332] width 466 height 46
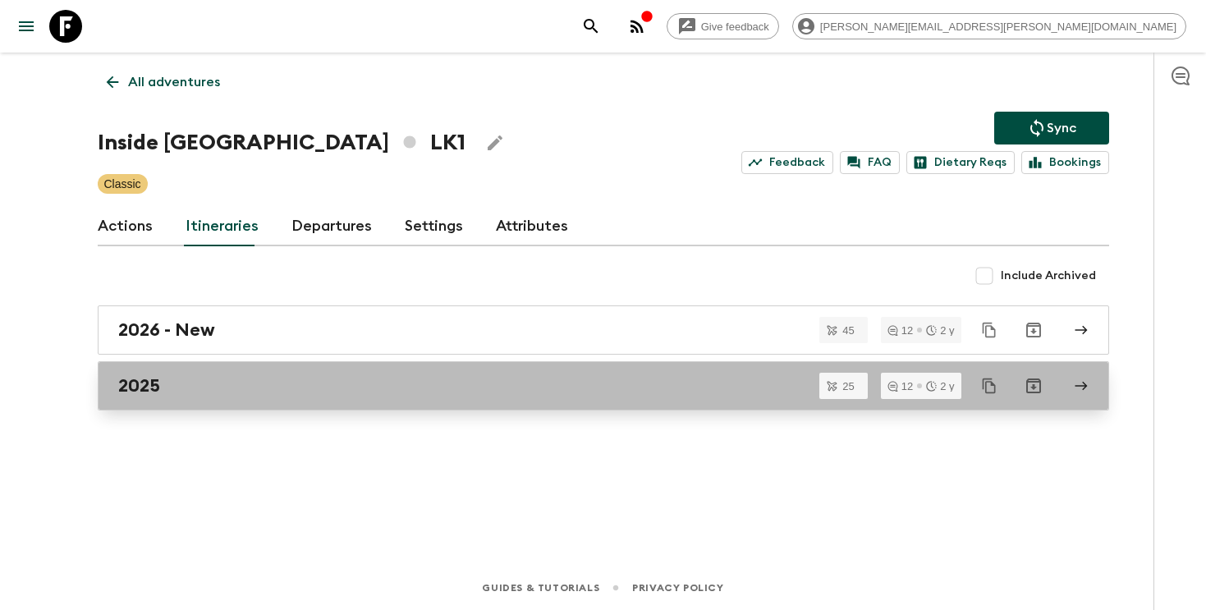
click at [562, 372] on link "2025" at bounding box center [603, 385] width 1011 height 49
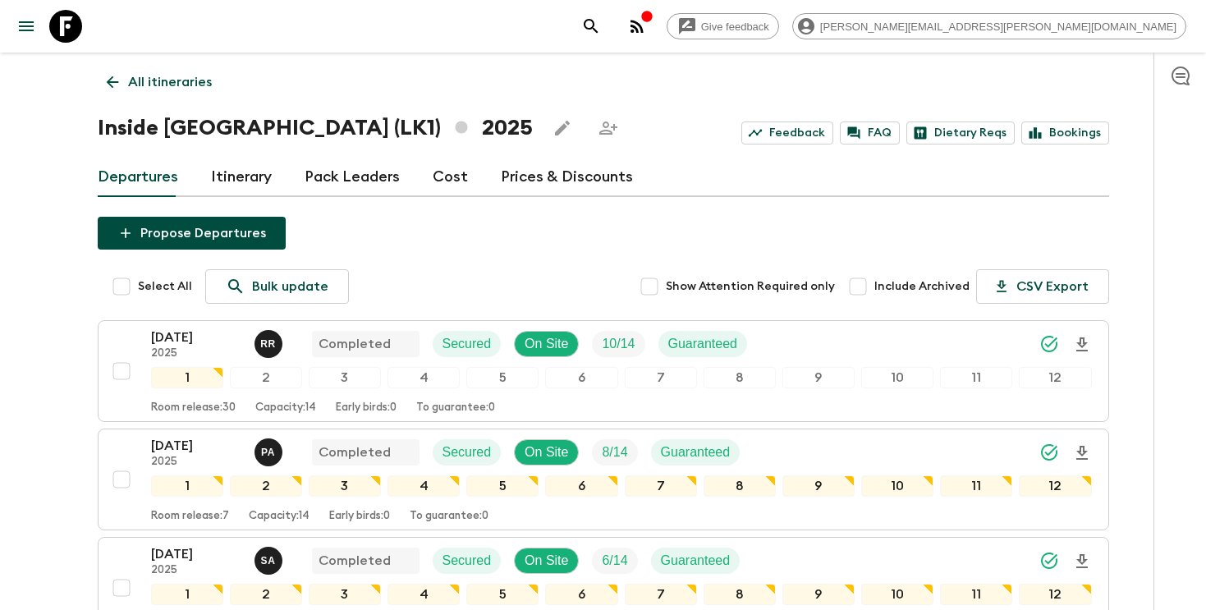
click at [156, 85] on p "All itineraries" at bounding box center [170, 82] width 84 height 20
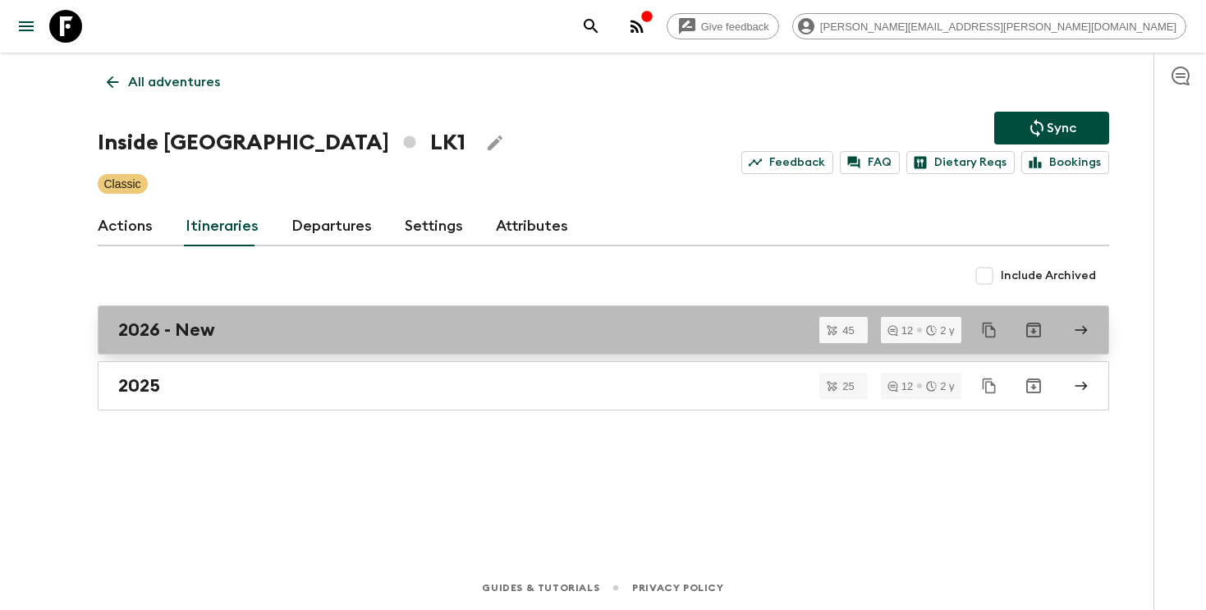
click at [358, 337] on div "2026 - New" at bounding box center [587, 329] width 939 height 21
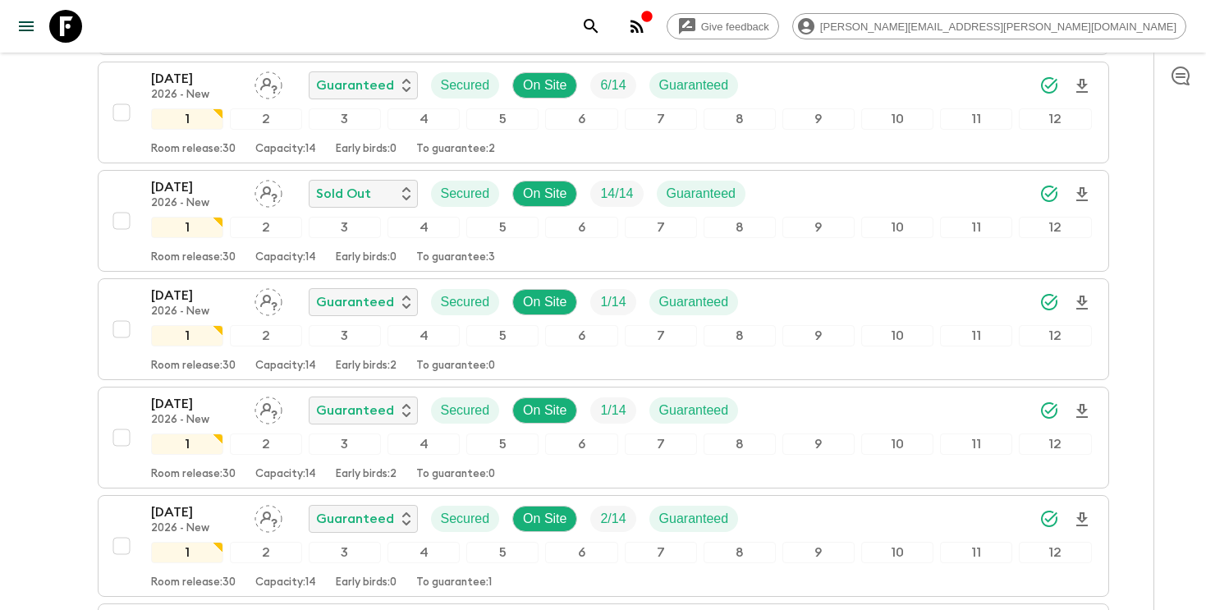
scroll to position [543, 0]
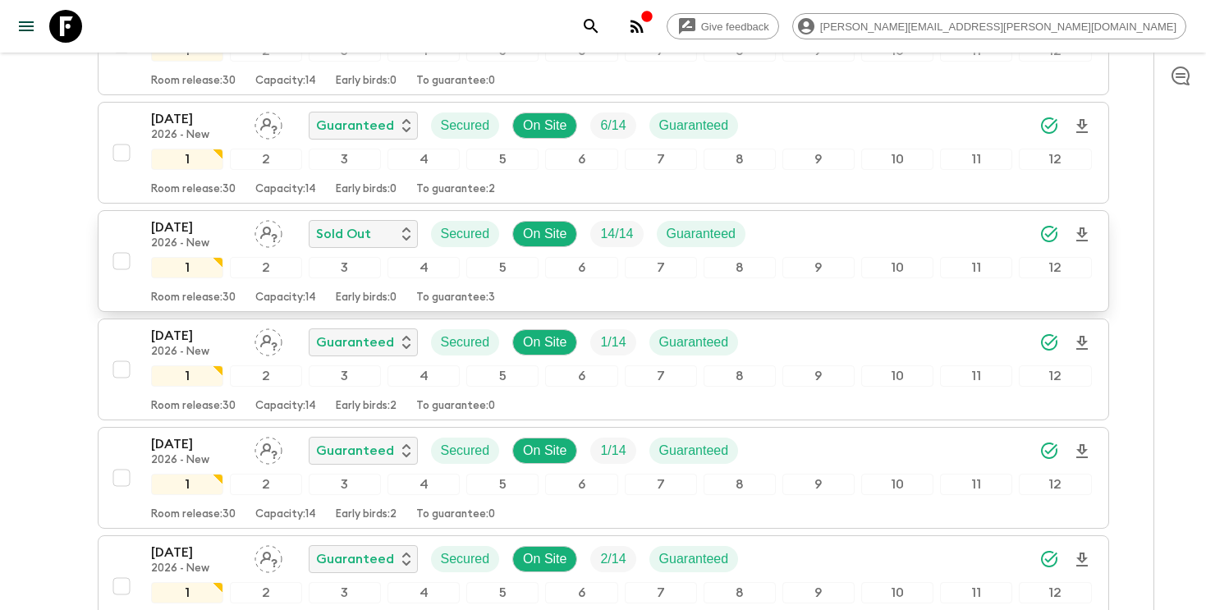
click at [925, 243] on div "[DATE] 2026 - New Sold Out Secured On Site 14 / 14 Guaranteed" at bounding box center [621, 234] width 941 height 33
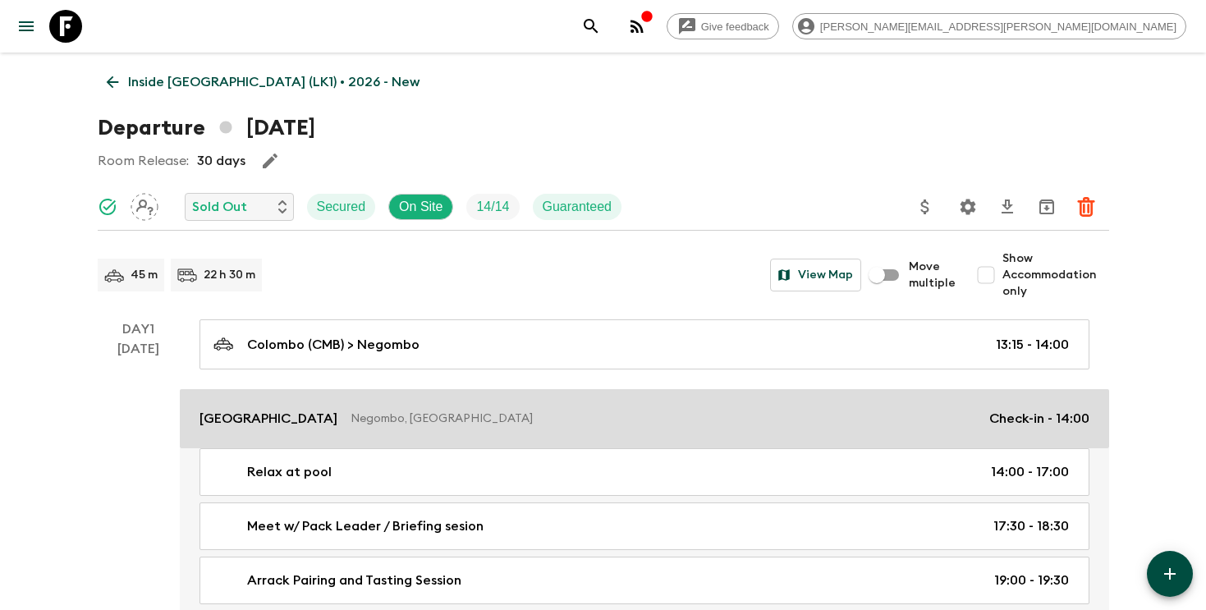
click at [410, 411] on p "Negombo, [GEOGRAPHIC_DATA]" at bounding box center [664, 418] width 626 height 16
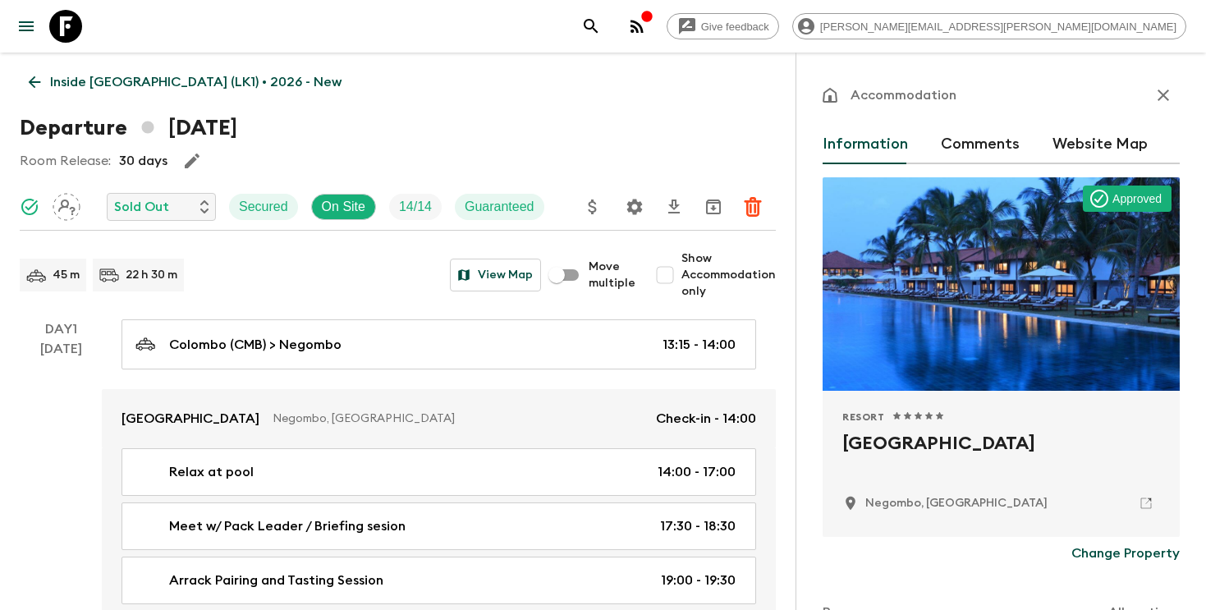
click at [846, 442] on h2 "[GEOGRAPHIC_DATA]" at bounding box center [1001, 456] width 318 height 53
copy div "[GEOGRAPHIC_DATA]"
click at [601, 22] on icon "search adventures" at bounding box center [591, 26] width 20 height 20
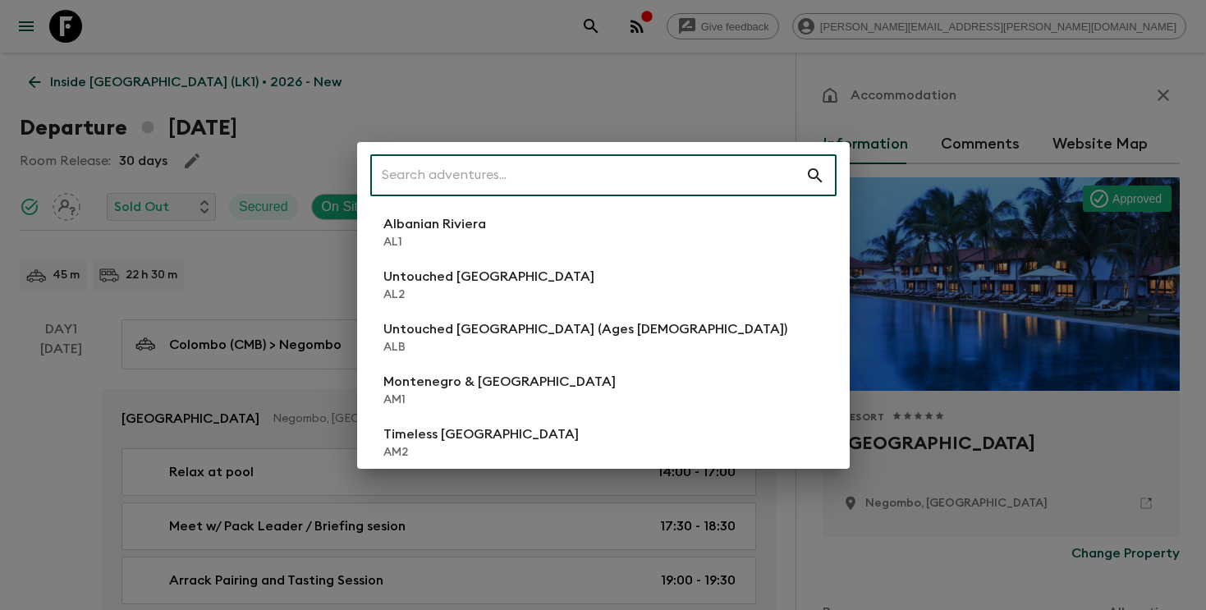
click at [617, 186] on input "text" at bounding box center [587, 176] width 435 height 46
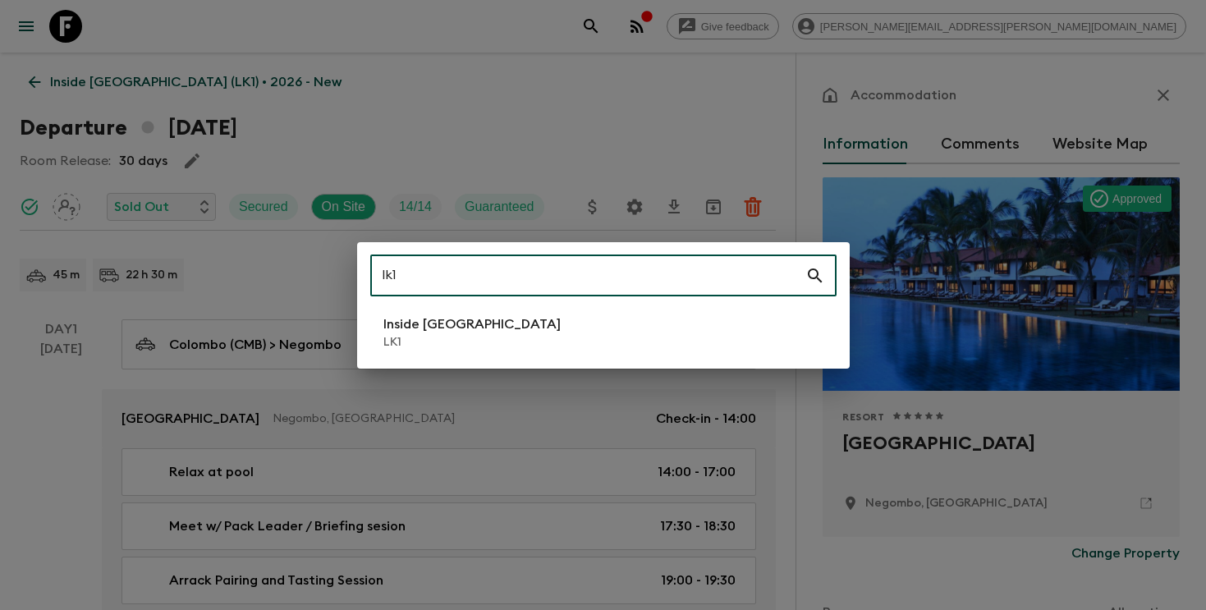
type input "lk1"
click at [515, 325] on li "Inside [GEOGRAPHIC_DATA] LK1" at bounding box center [603, 332] width 466 height 46
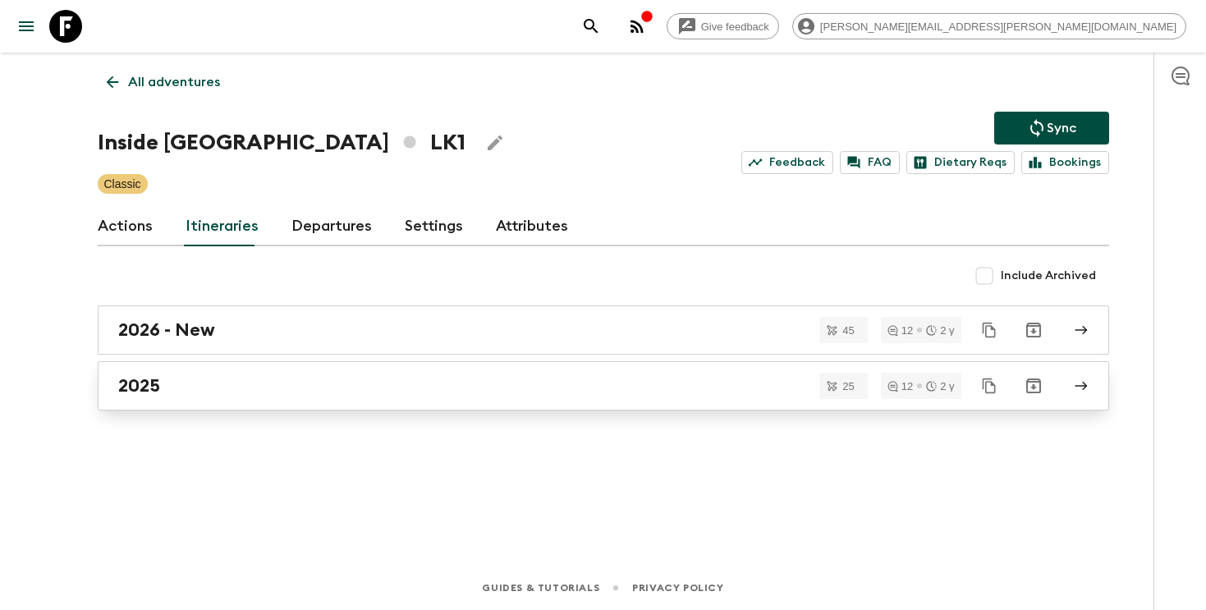
click at [158, 387] on h2 "2025" at bounding box center [139, 385] width 42 height 21
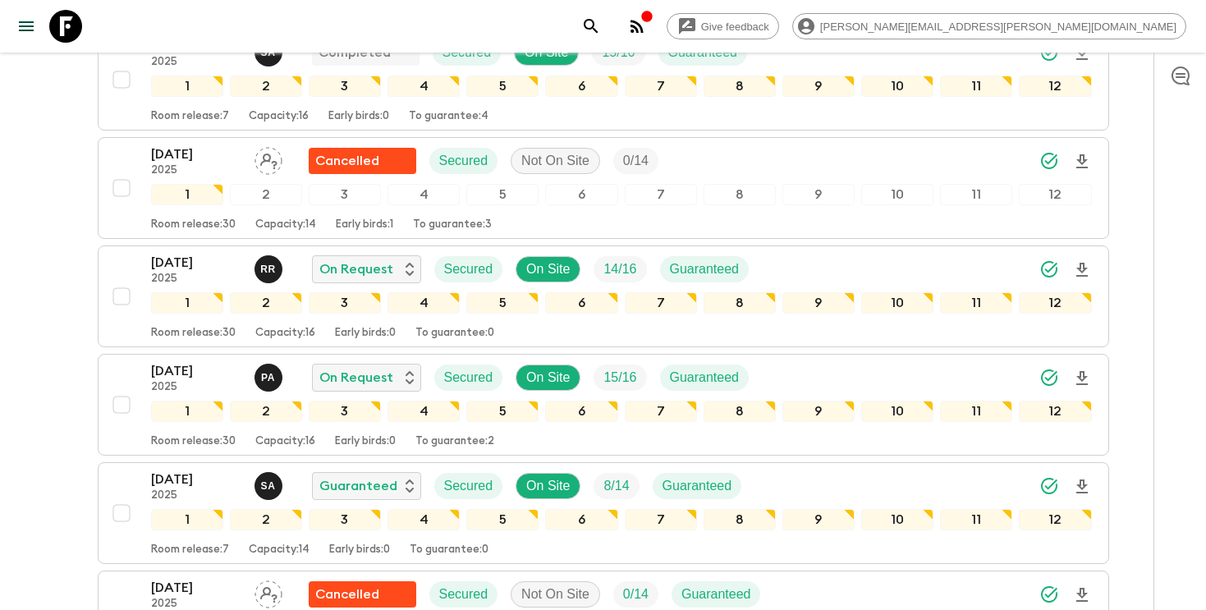
scroll to position [1053, 0]
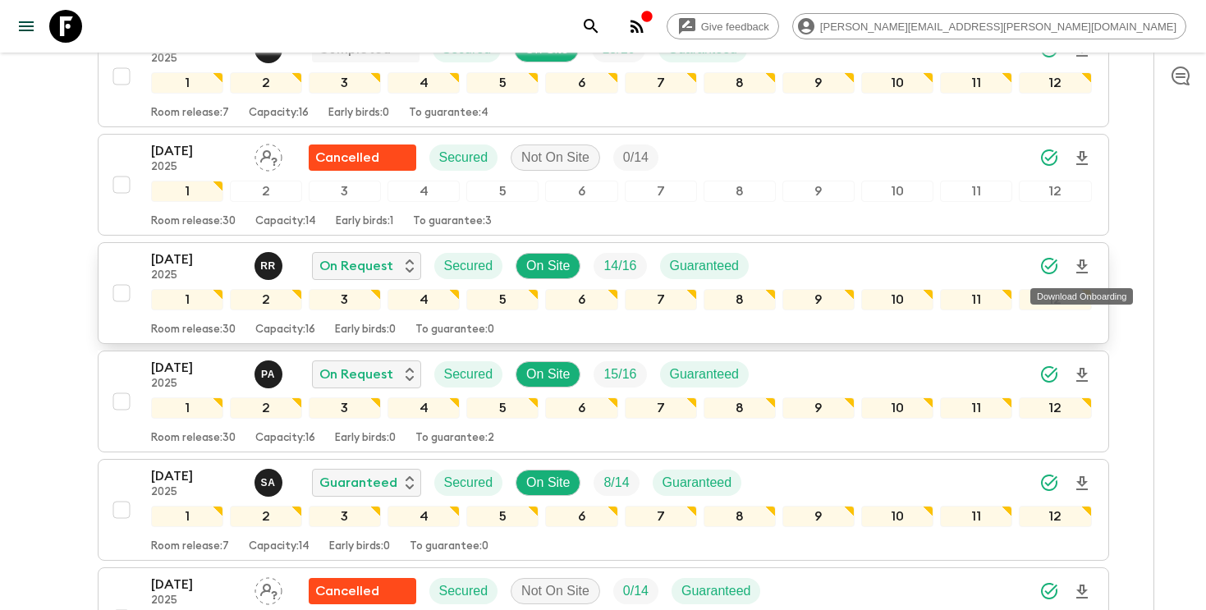
click at [1080, 268] on icon "Download Onboarding" at bounding box center [1082, 267] width 20 height 20
click at [931, 273] on div "[DATE] 2025 R R On Request Secured On Site 14 / 16 Guaranteed" at bounding box center [621, 266] width 941 height 33
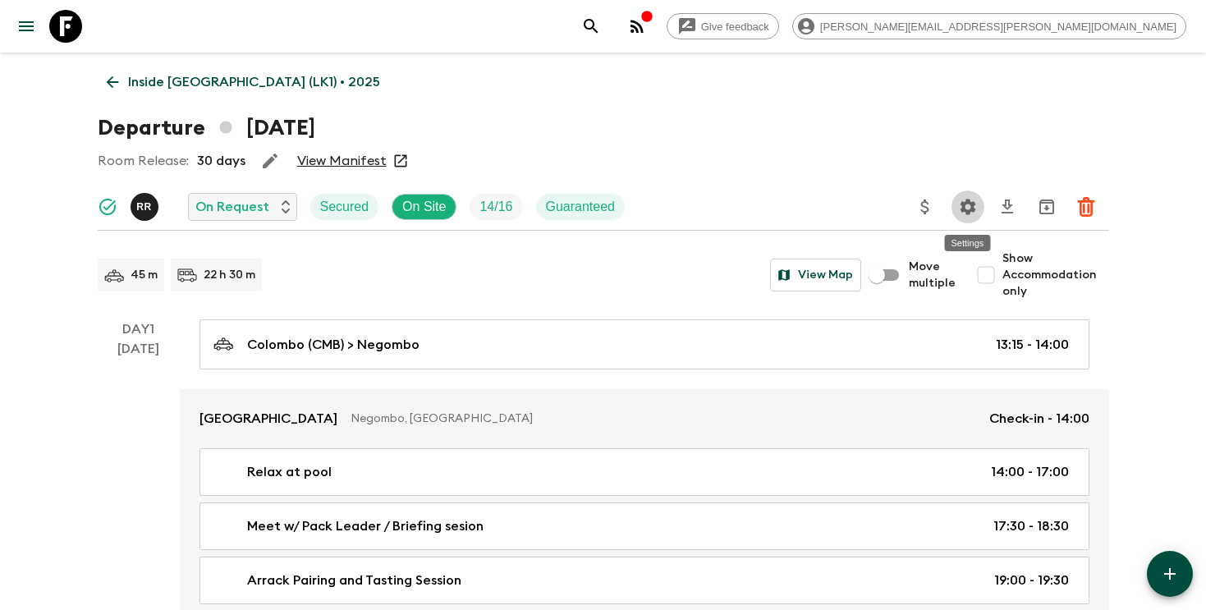
click at [974, 194] on button "Settings" at bounding box center [967, 206] width 33 height 33
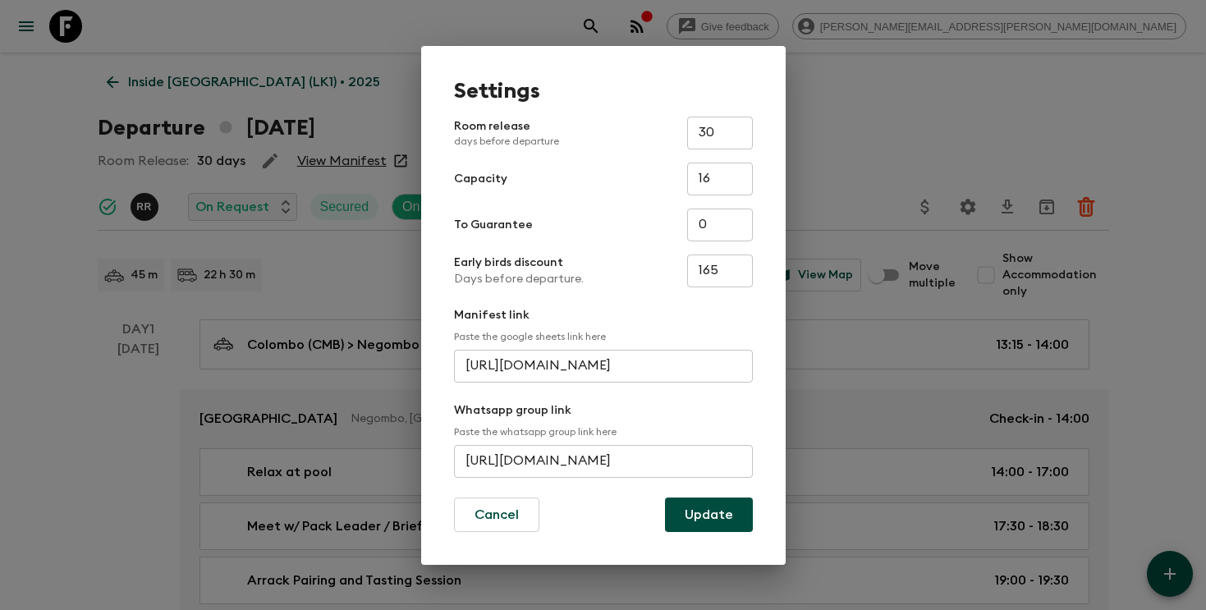
click at [507, 462] on input "[URL][DOMAIN_NAME]" at bounding box center [603, 461] width 299 height 33
click at [860, 184] on div "Settings Room release days before departure 30 ​ Capacity 16 ​ To Guarantee 0 ​…" at bounding box center [603, 305] width 1206 height 610
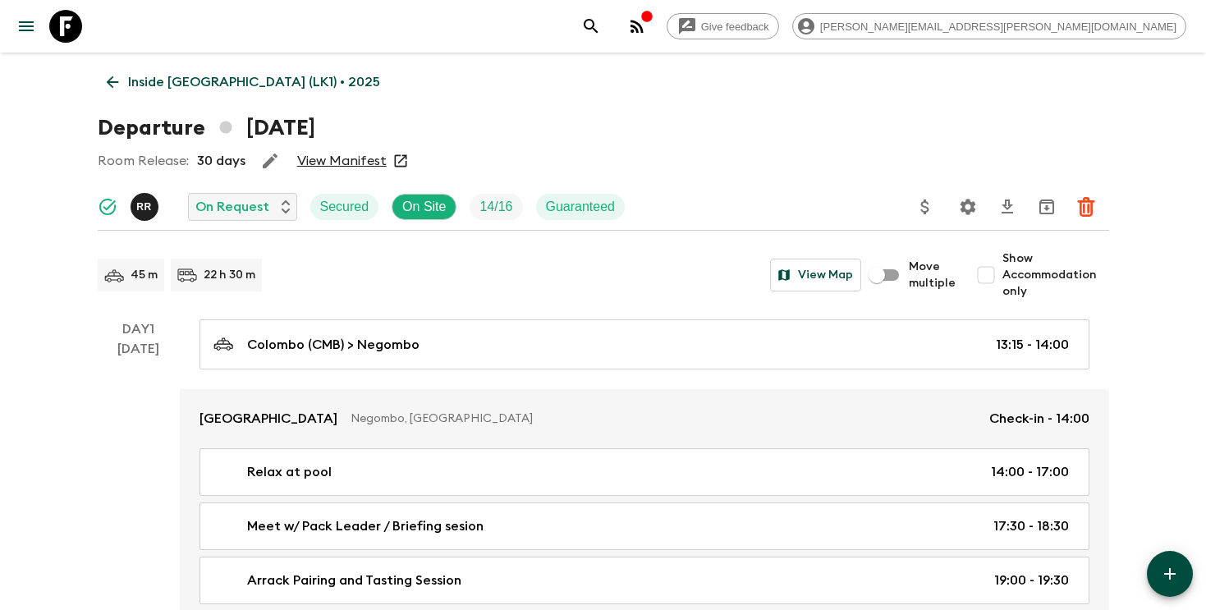
click at [607, 29] on button "search adventures" at bounding box center [591, 26] width 33 height 33
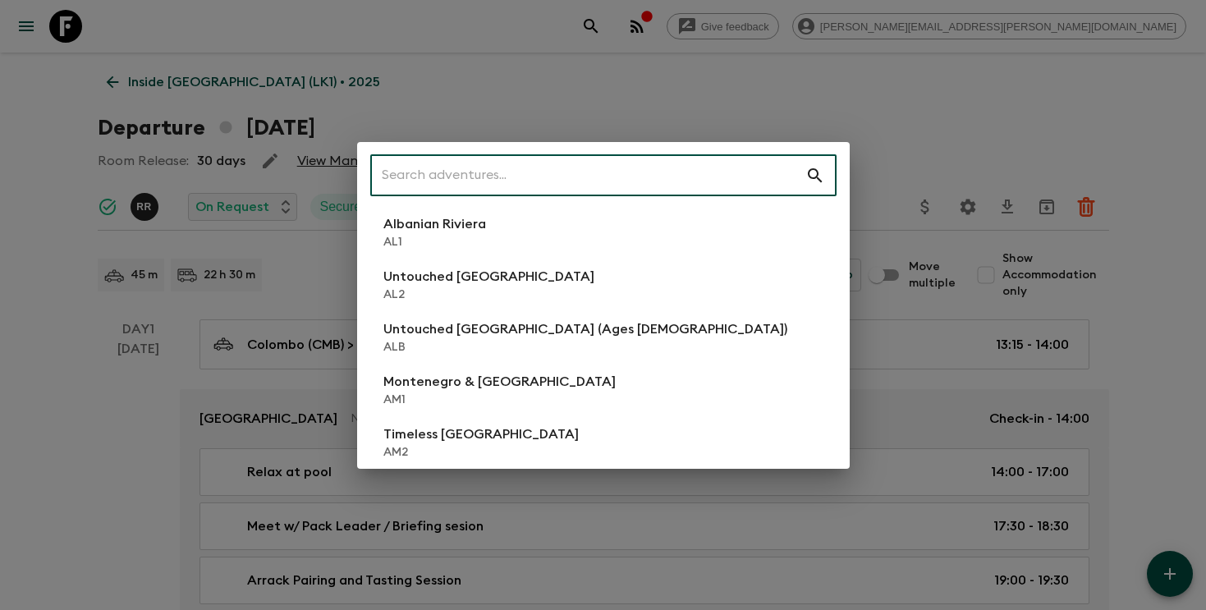
click at [671, 181] on input "text" at bounding box center [587, 176] width 435 height 46
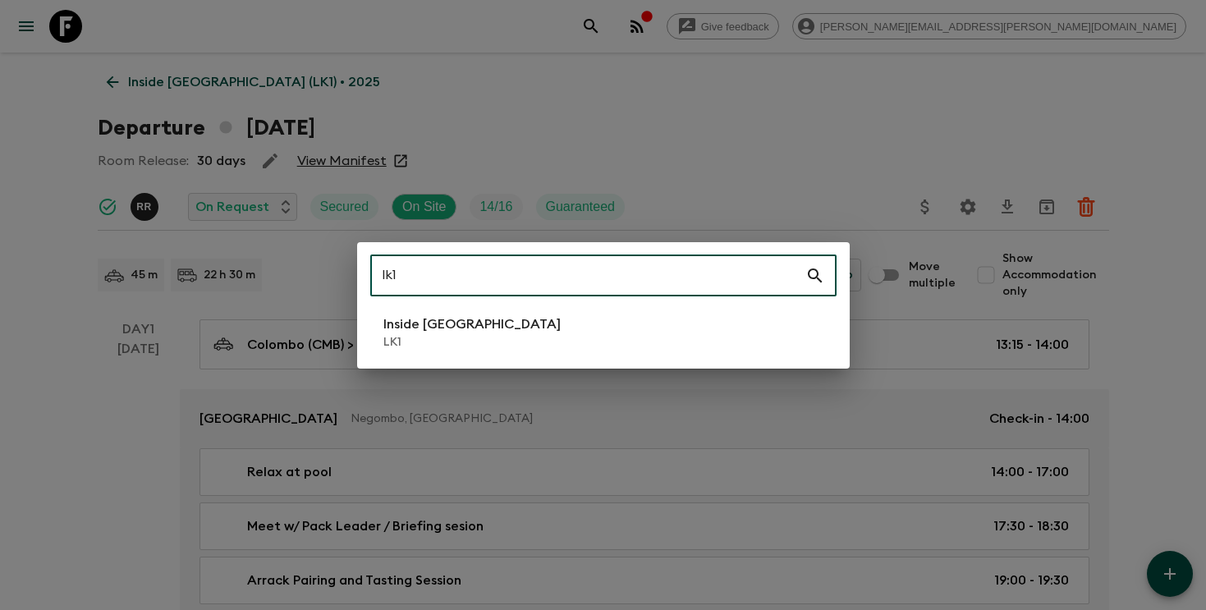
type input "lk1"
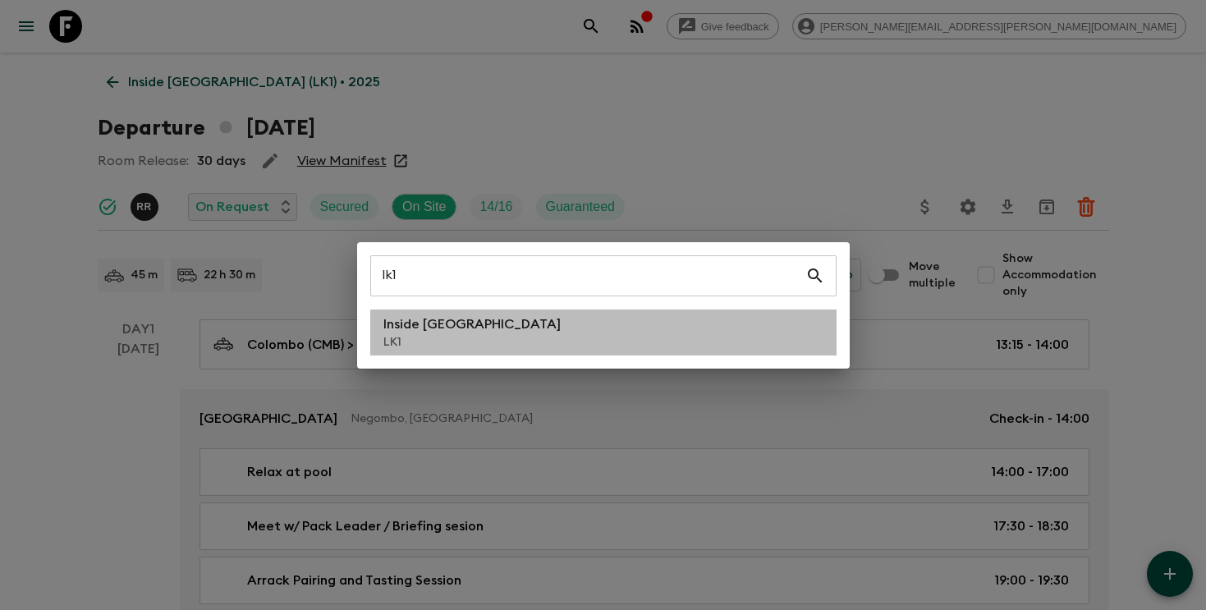
click at [594, 317] on li "Inside [GEOGRAPHIC_DATA] LK1" at bounding box center [603, 332] width 466 height 46
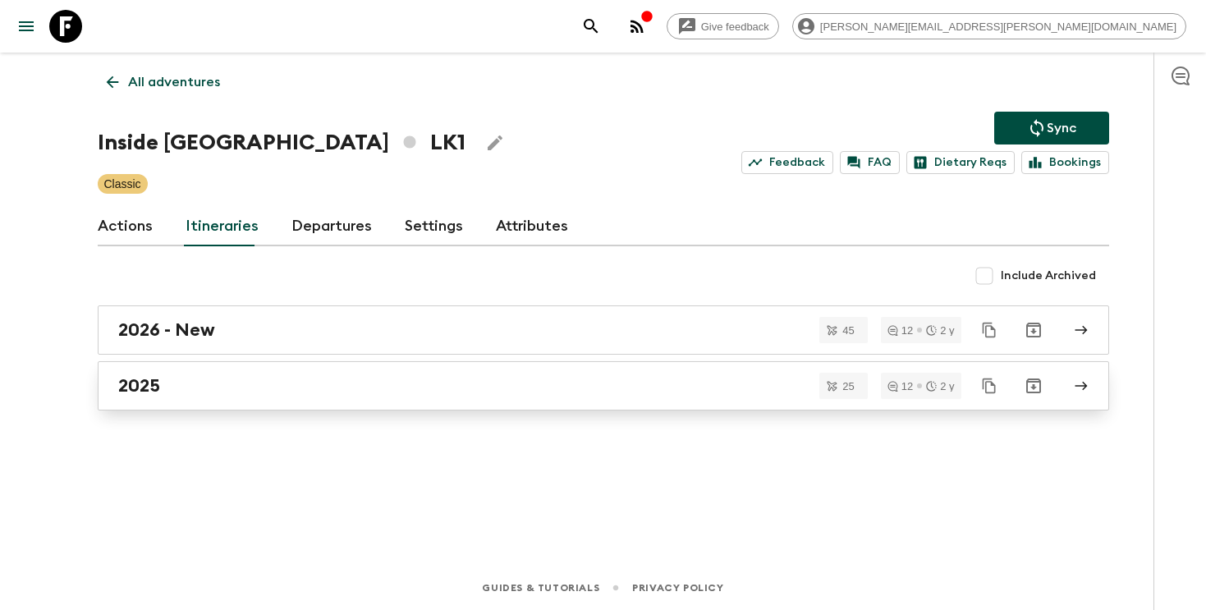
click at [522, 383] on div "2025" at bounding box center [587, 385] width 939 height 21
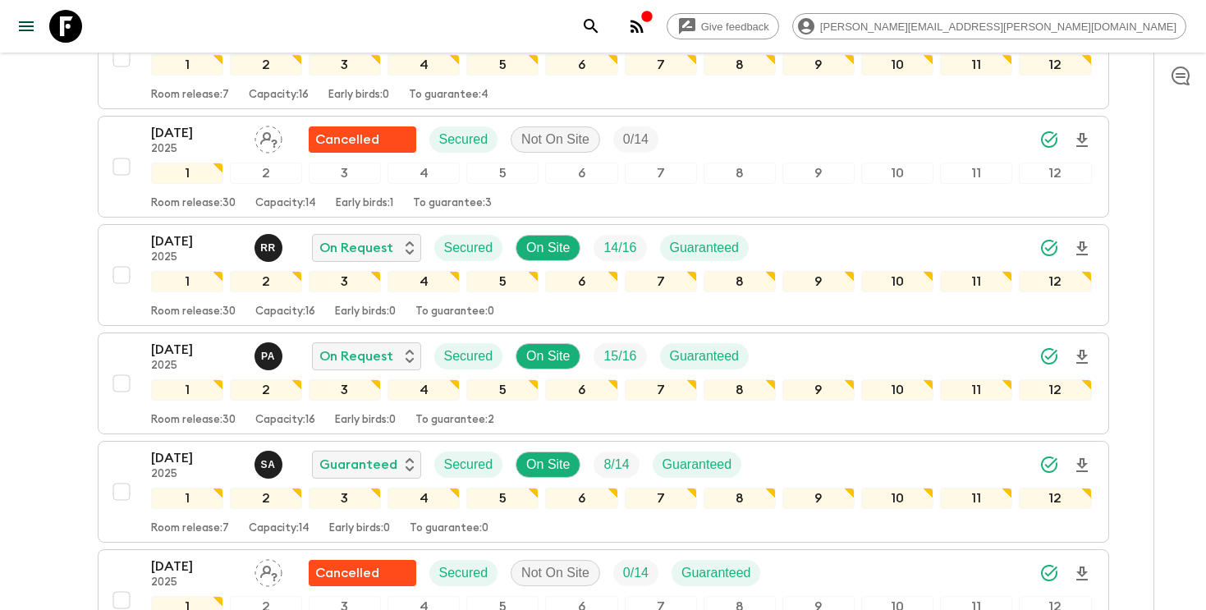
scroll to position [1075, 0]
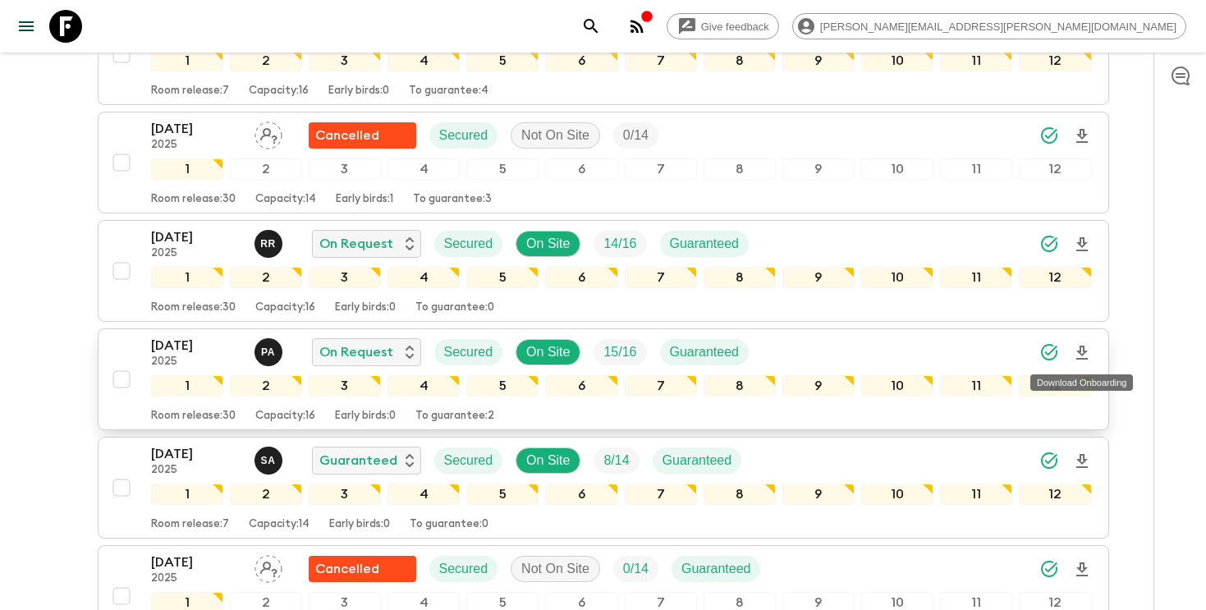
click at [1085, 350] on icon "Download Onboarding" at bounding box center [1082, 353] width 20 height 20
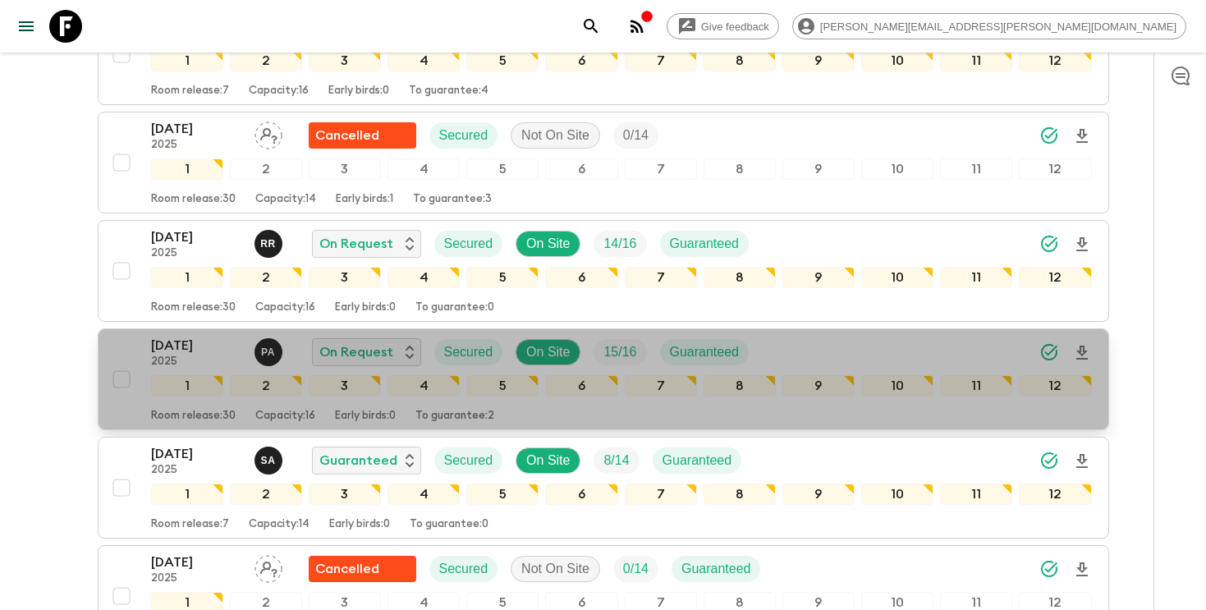
click at [892, 347] on div "[DATE] 2025 P A On Request Secured On Site 15 / 16 Guaranteed" at bounding box center [621, 352] width 941 height 33
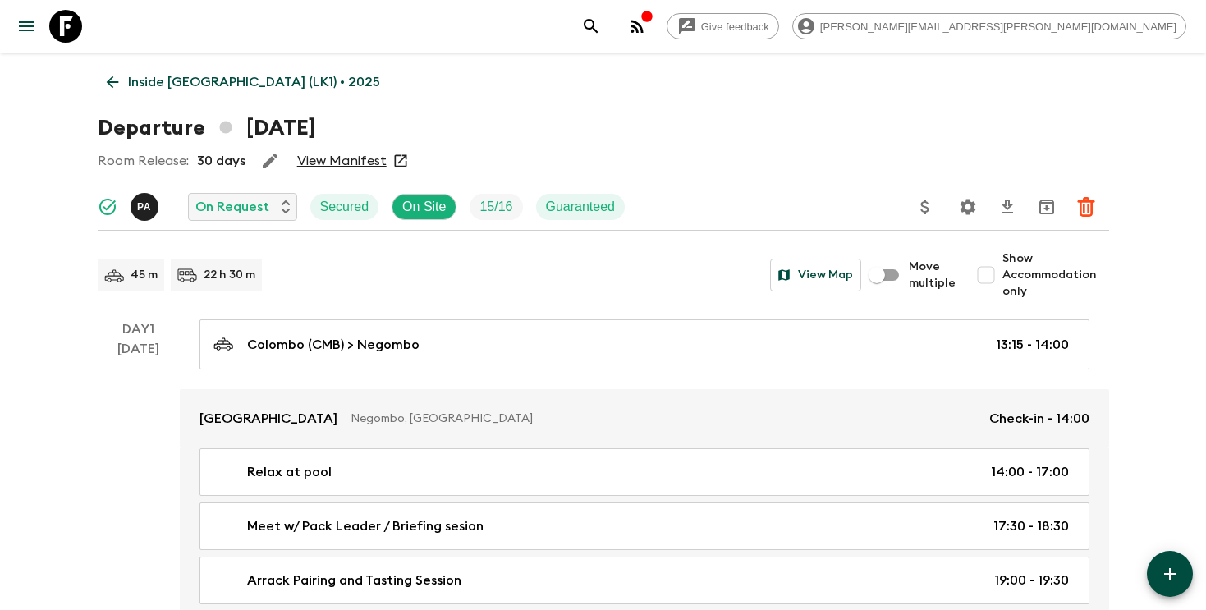
click at [976, 209] on icon "Settings" at bounding box center [968, 207] width 20 height 20
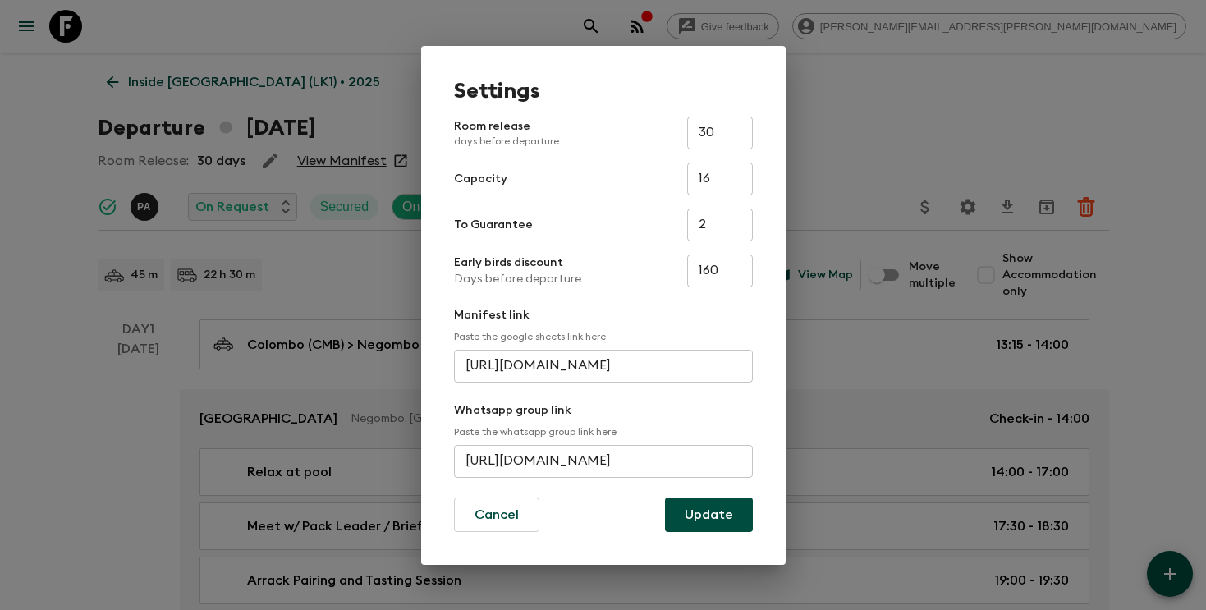
click at [507, 454] on input "[URL][DOMAIN_NAME]" at bounding box center [603, 461] width 299 height 33
click at [850, 136] on div "Settings Room release days before departure 30 ​ Capacity 16 ​ To Guarantee 2 ​…" at bounding box center [603, 305] width 1206 height 610
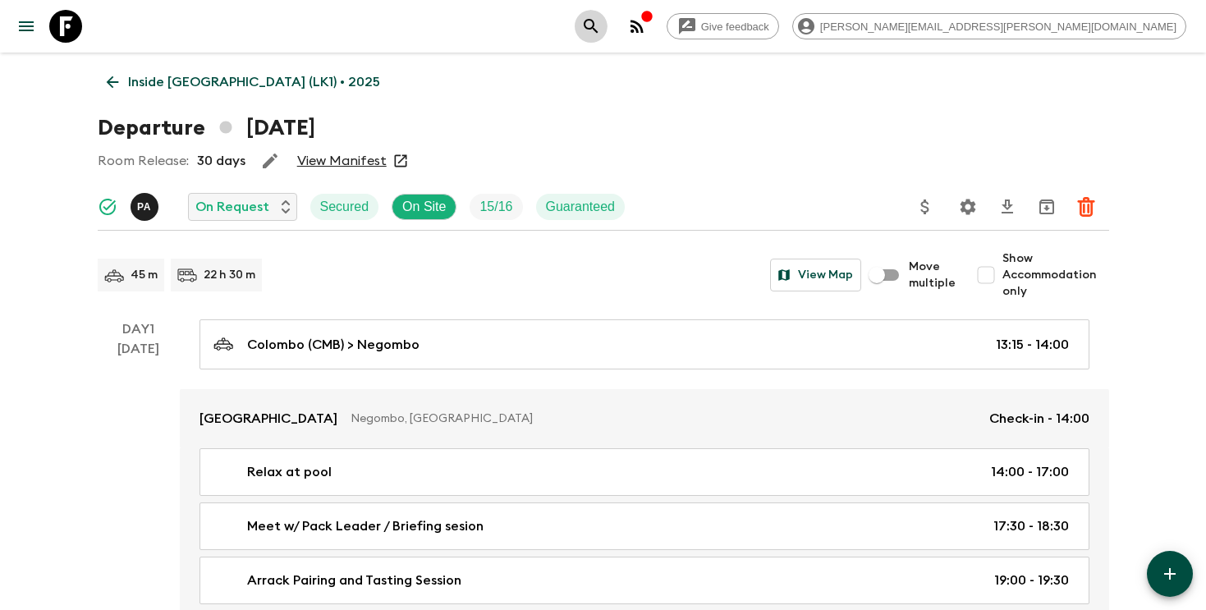
click at [601, 26] on icon "search adventures" at bounding box center [591, 26] width 20 height 20
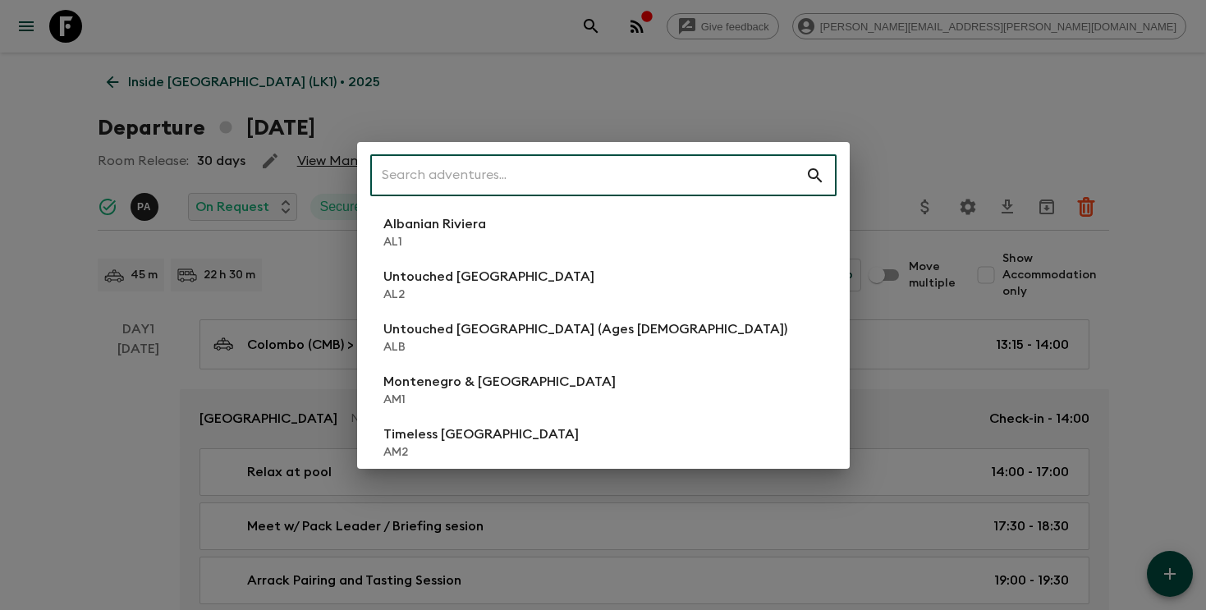
click at [612, 186] on input "text" at bounding box center [587, 176] width 435 height 46
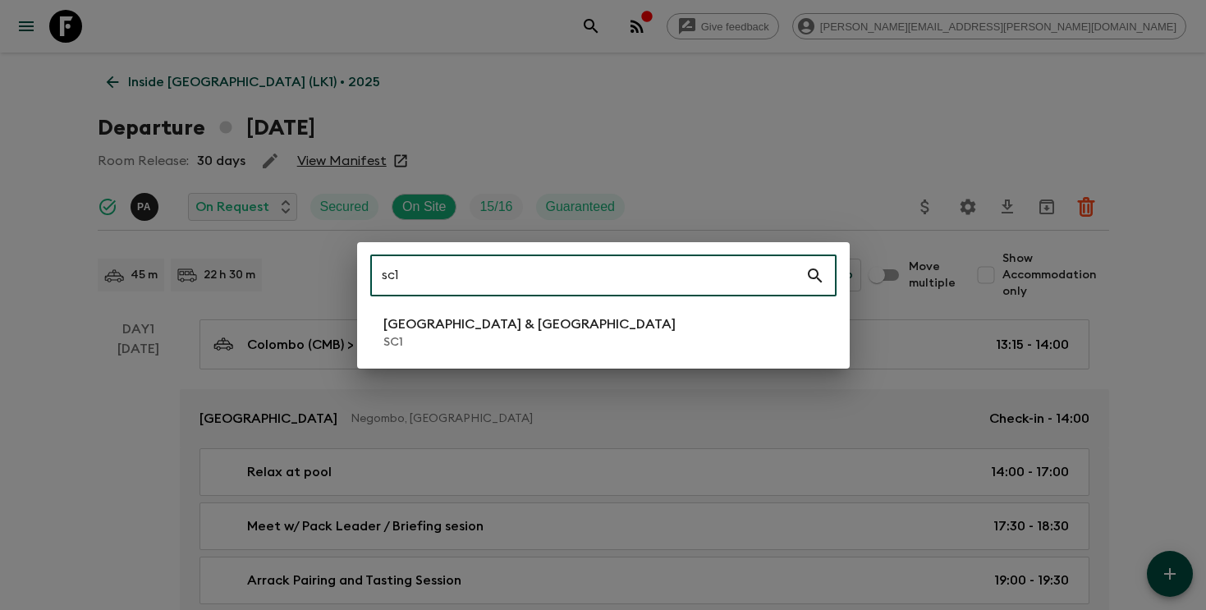
type input "sc1"
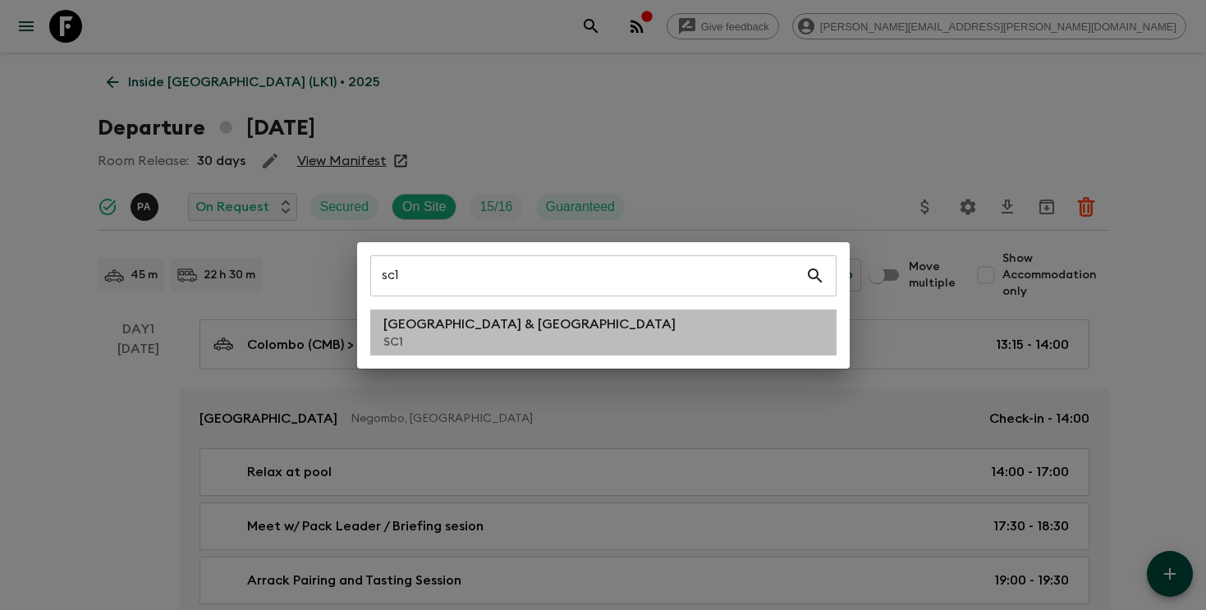
click at [502, 311] on li "[GEOGRAPHIC_DATA] & Croatia SC1" at bounding box center [603, 332] width 466 height 46
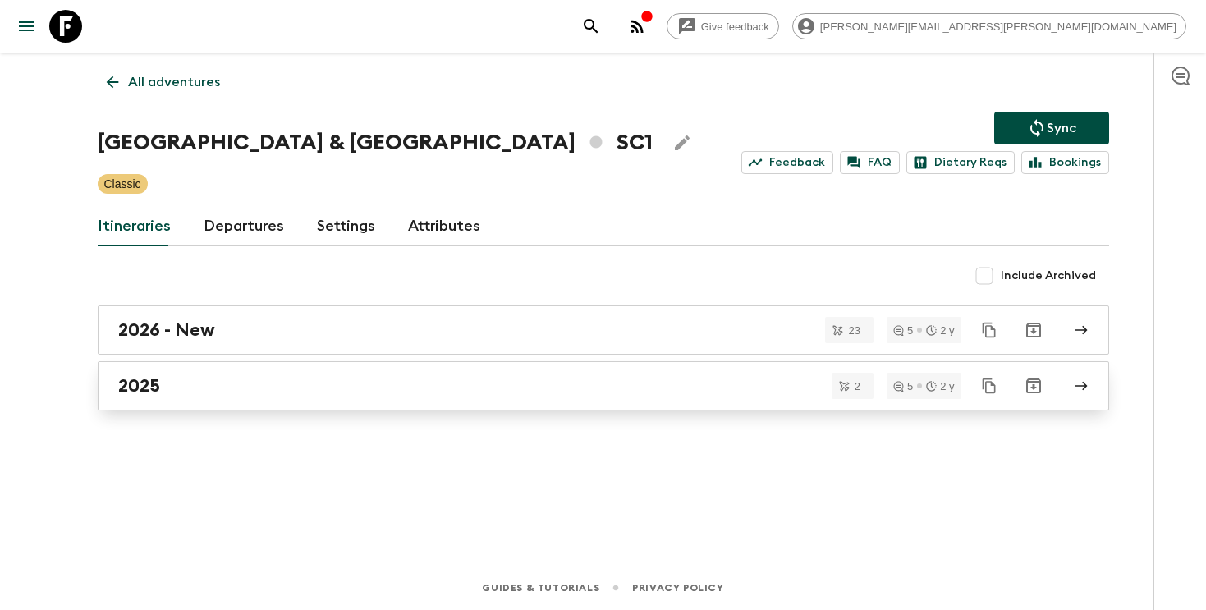
click at [408, 383] on div "2025" at bounding box center [587, 385] width 939 height 21
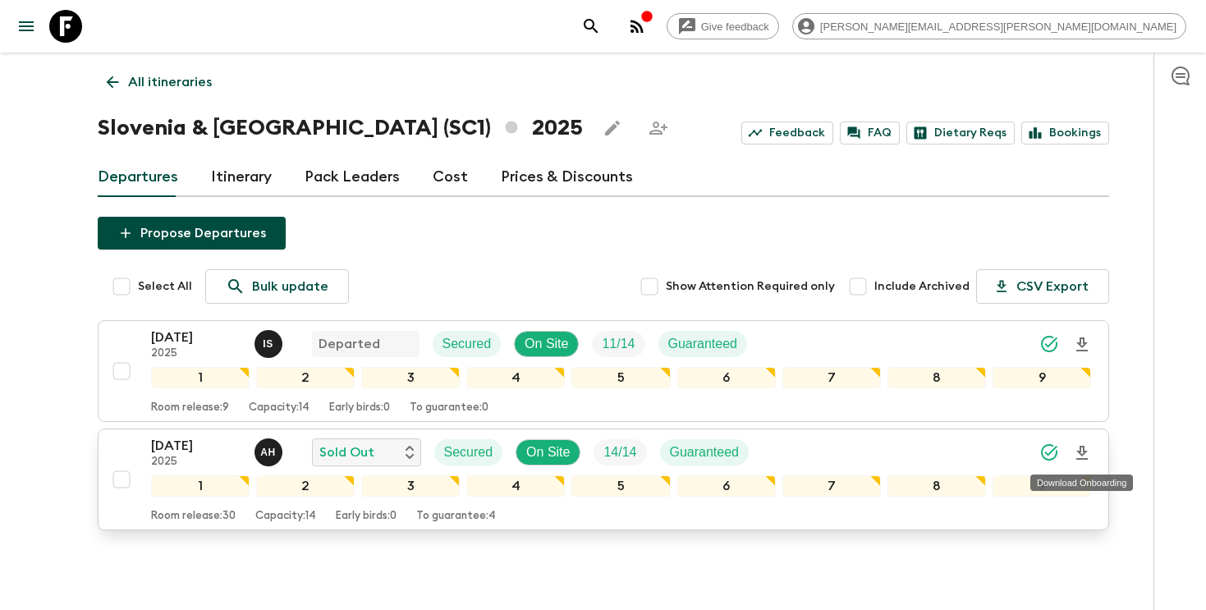
click at [1083, 452] on icon "Download Onboarding" at bounding box center [1081, 453] width 11 height 14
click at [601, 25] on icon "search adventures" at bounding box center [591, 26] width 20 height 20
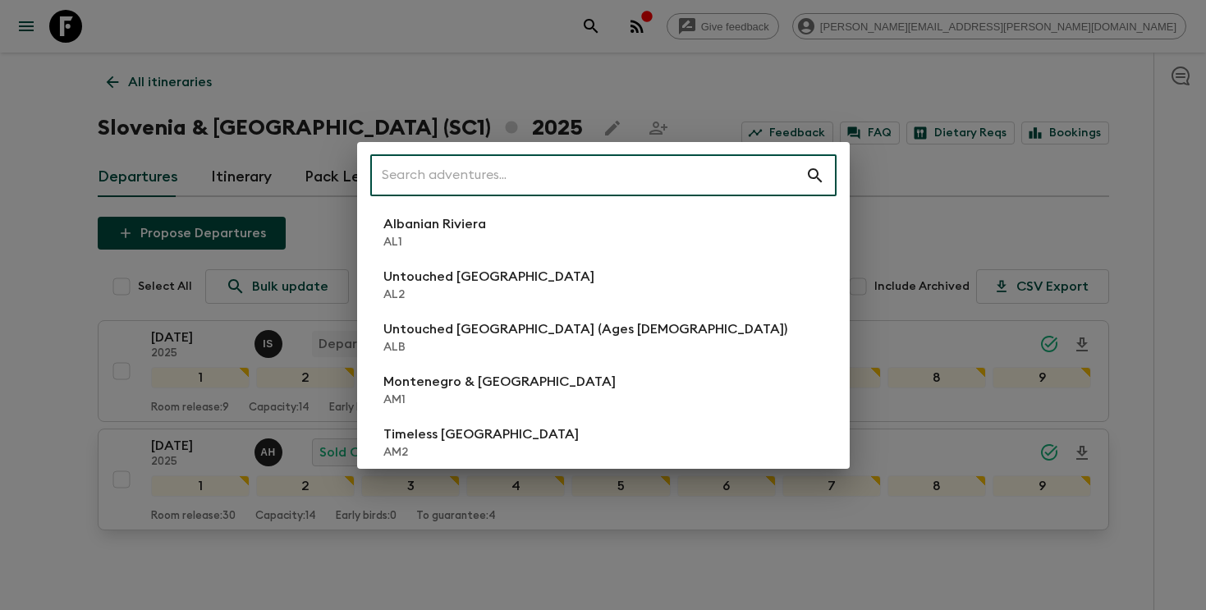
click at [641, 169] on input "text" at bounding box center [587, 176] width 435 height 46
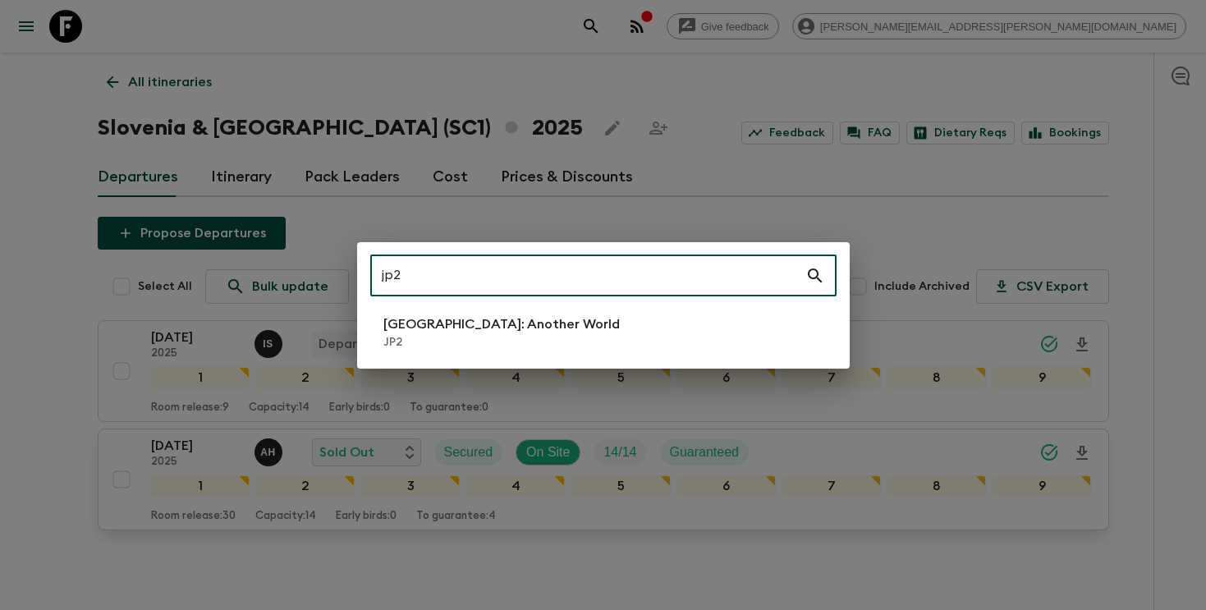
type input "jp2"
click at [520, 323] on li "[GEOGRAPHIC_DATA]: Another World JP2" at bounding box center [603, 332] width 466 height 46
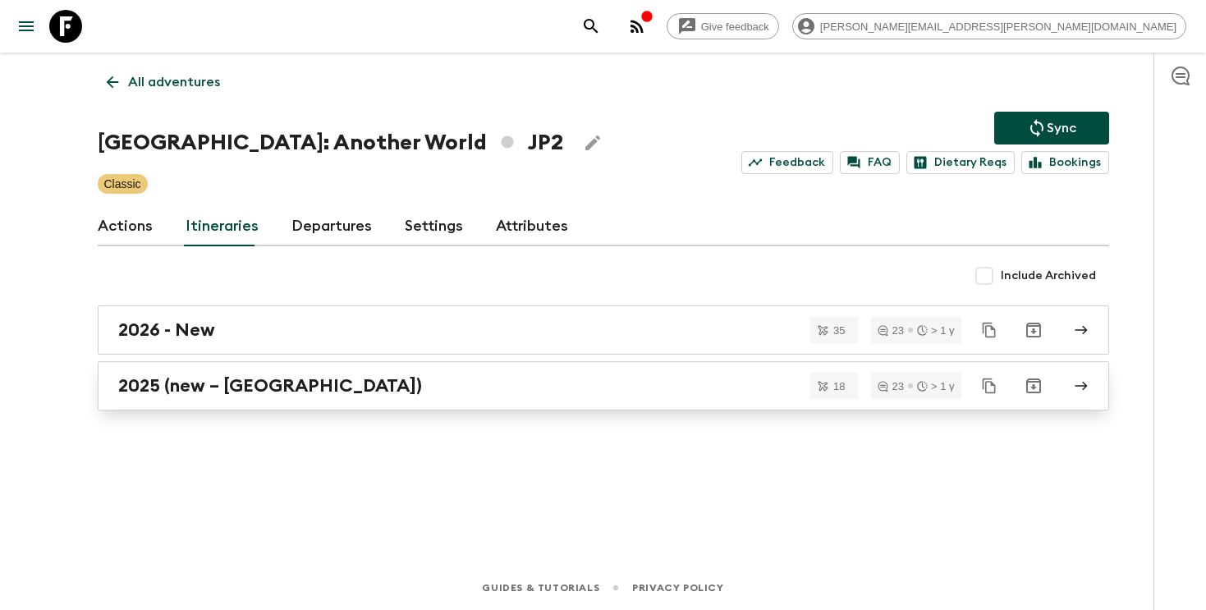
click at [407, 387] on div "2025 (new – [GEOGRAPHIC_DATA])" at bounding box center [587, 385] width 939 height 21
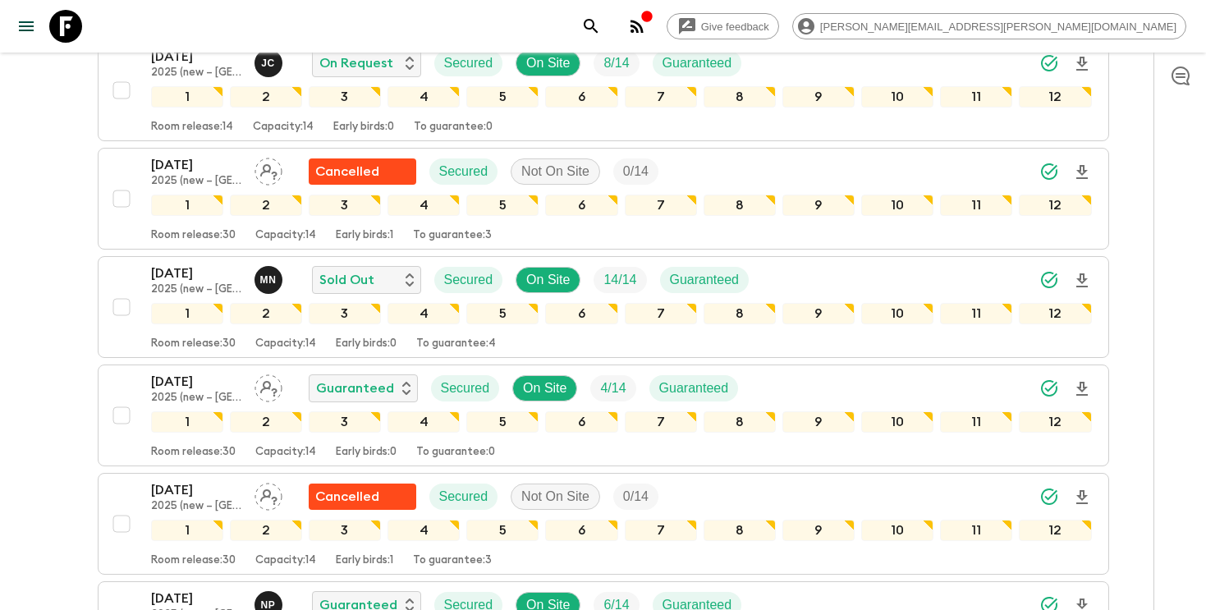
scroll to position [1195, 0]
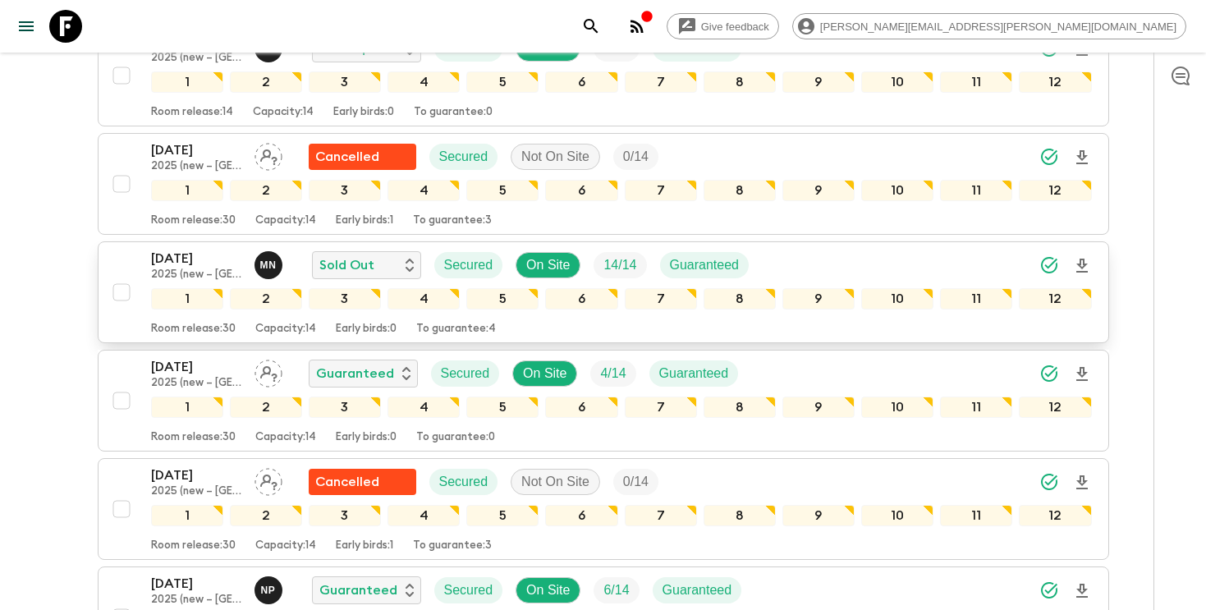
click at [888, 249] on div "[DATE] 2025 (new – [GEOGRAPHIC_DATA]) M N Sold Out Secured On Site 14 / 14 Guar…" at bounding box center [621, 265] width 941 height 33
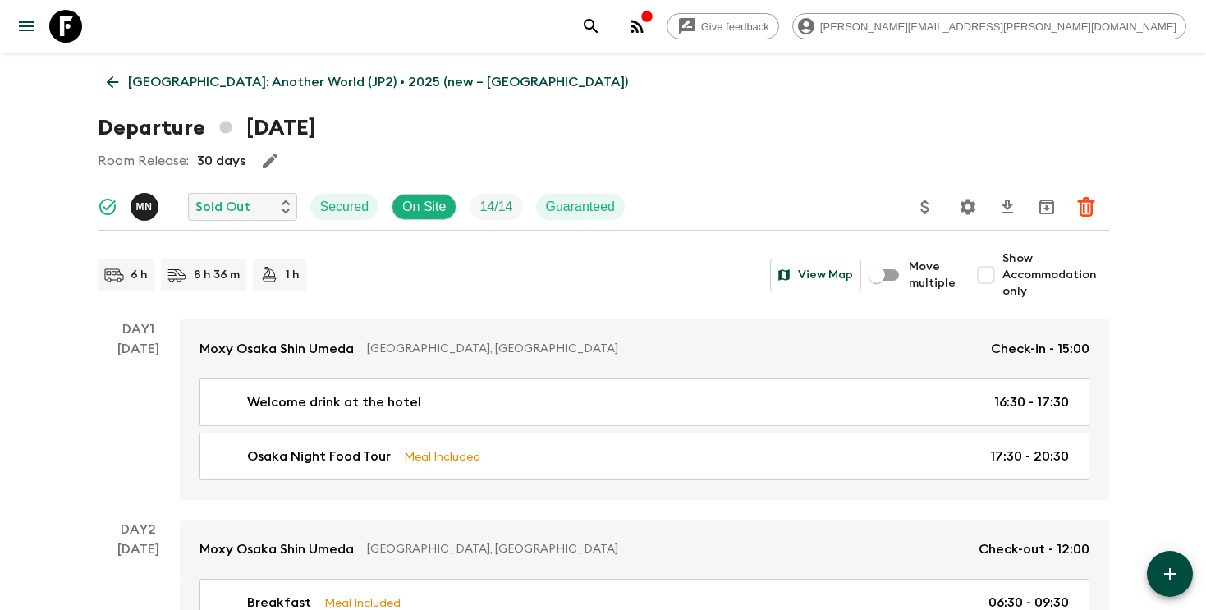
click at [976, 274] on input "Show Accommodation only" at bounding box center [986, 275] width 33 height 33
checkbox input "true"
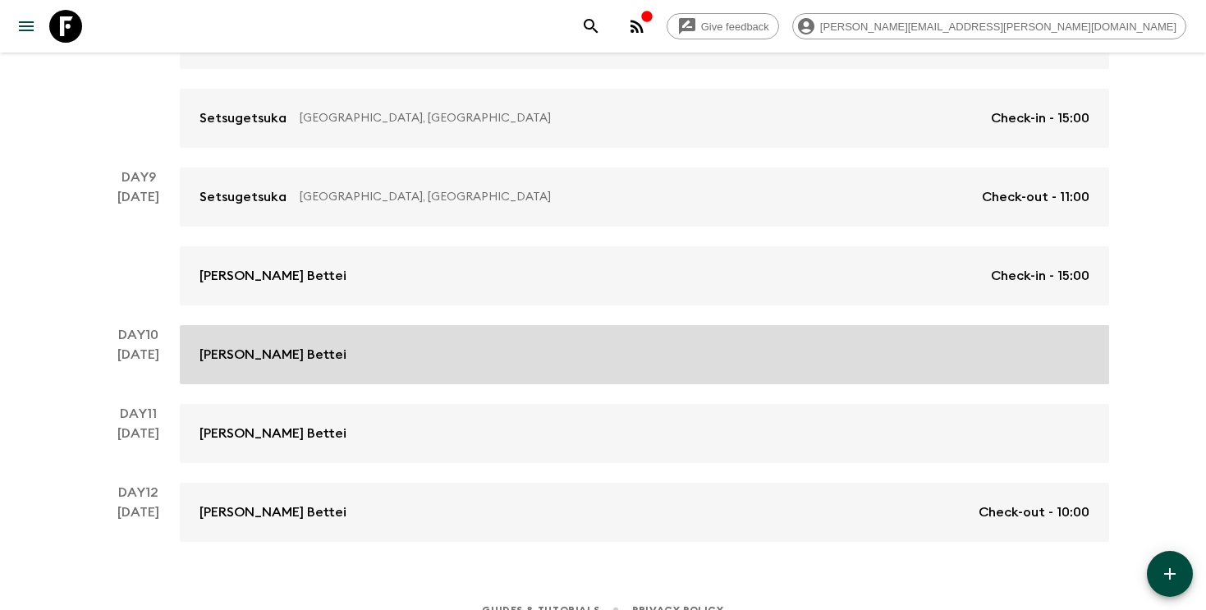
scroll to position [1094, 0]
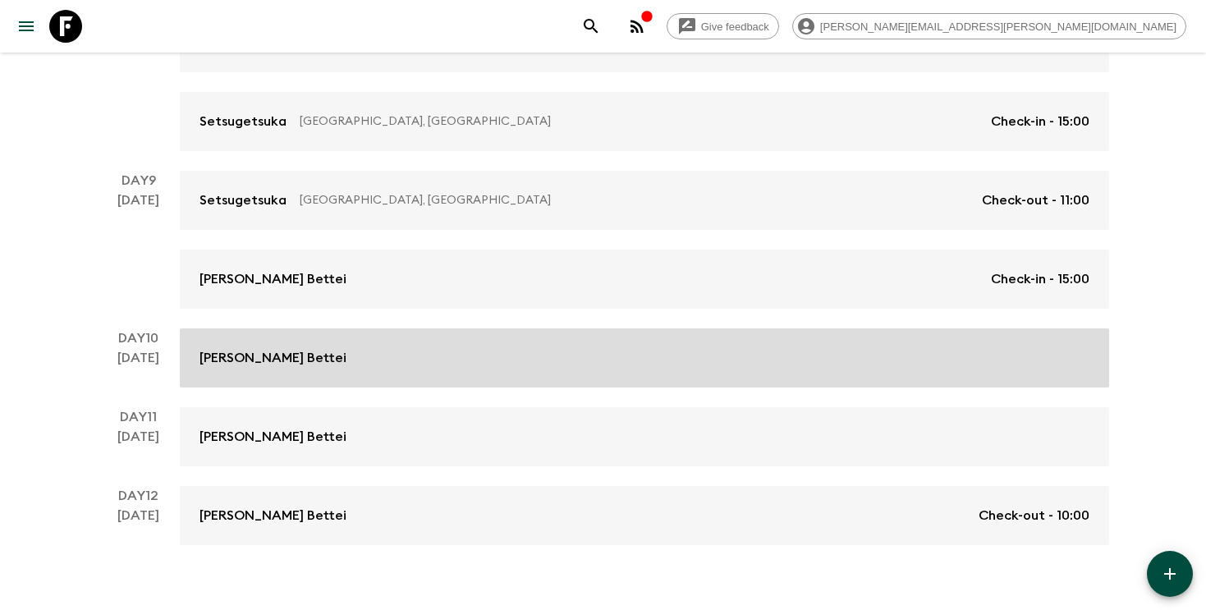
click at [461, 370] on link "[PERSON_NAME] Bettei" at bounding box center [644, 357] width 929 height 59
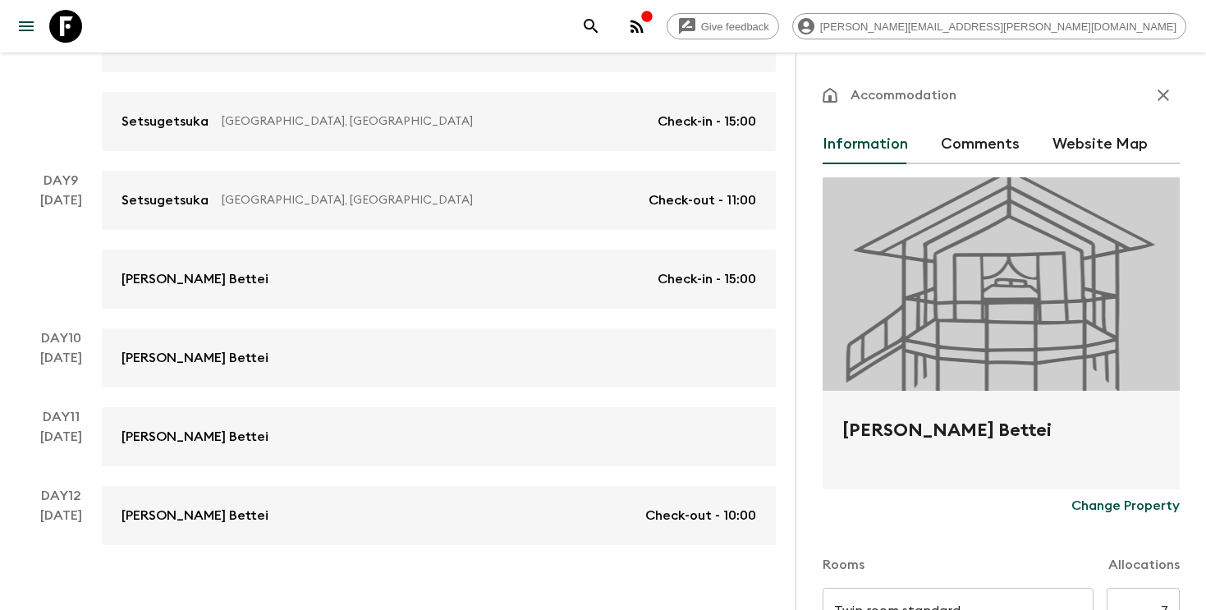
click at [938, 434] on h2 "[PERSON_NAME] Bettei" at bounding box center [1001, 443] width 318 height 53
copy form "Onyado Nono Asakusa Bettei Change Property"
